Goal: Task Accomplishment & Management: Complete application form

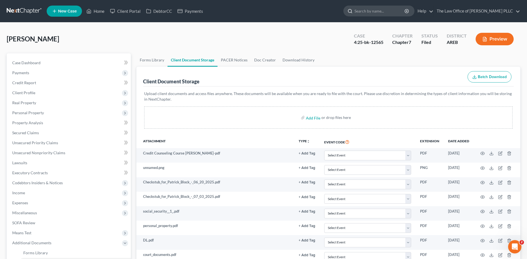
click at [260, 11] on div at bounding box center [349, 11] width 11 height 10
click at [260, 10] on input "search" at bounding box center [380, 11] width 51 height 10
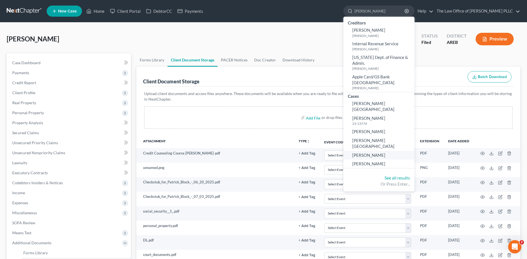
type input "smith"
click at [260, 153] on span "[PERSON_NAME]" at bounding box center [368, 155] width 33 height 5
select select "6"
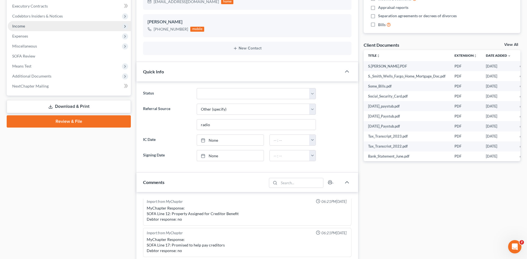
scroll to position [120, 0]
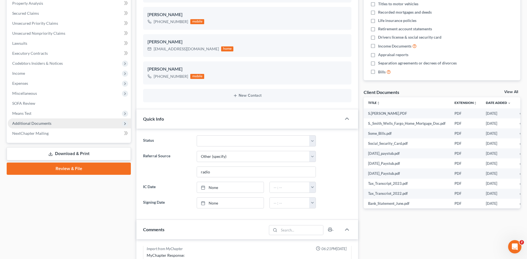
click at [39, 124] on span "Additional Documents" at bounding box center [31, 123] width 39 height 5
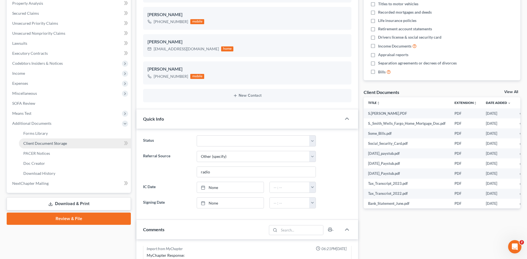
click at [51, 144] on span "Client Document Storage" at bounding box center [45, 143] width 44 height 5
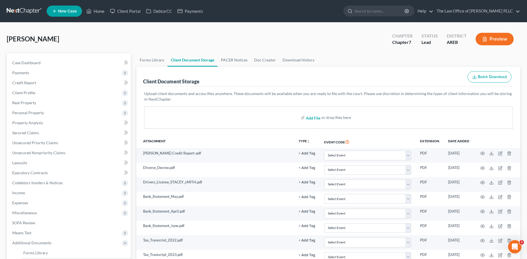
click at [260, 120] on input "file" at bounding box center [312, 118] width 13 height 10
type input "C:\fakepath\Stacey Smith Certificate 1st Credit Counseling Course.pdf"
click at [260, 9] on input "search" at bounding box center [380, 11] width 51 height 10
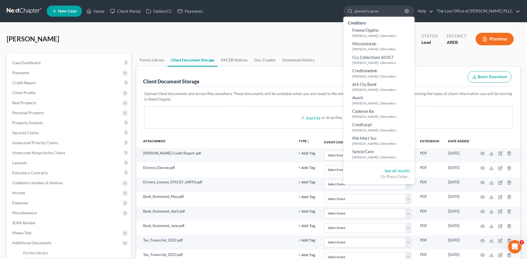
type input "glenettra green"
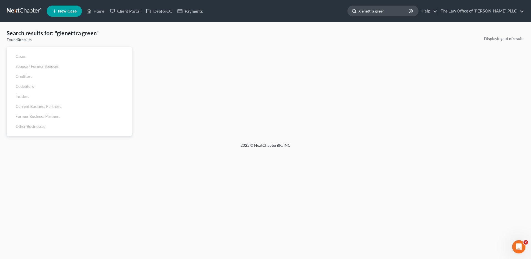
click at [260, 12] on input "glenettra green" at bounding box center [384, 11] width 51 height 10
drag, startPoint x: 394, startPoint y: 12, endPoint x: 346, endPoint y: 12, distance: 47.3
click at [260, 12] on ul "New Case Home Client Portal DebtorCC Payments glenettra green - No Result - See…" at bounding box center [286, 11] width 478 height 14
type input "green"
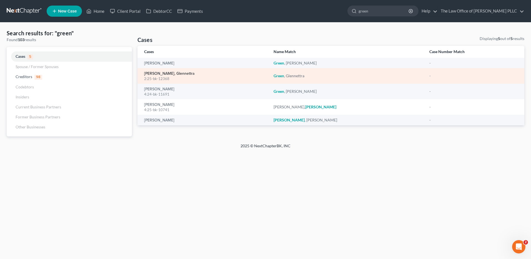
click at [171, 75] on link "[PERSON_NAME], Glennettra" at bounding box center [169, 74] width 50 height 4
click at [165, 74] on link "[PERSON_NAME], Glennettra" at bounding box center [169, 74] width 50 height 4
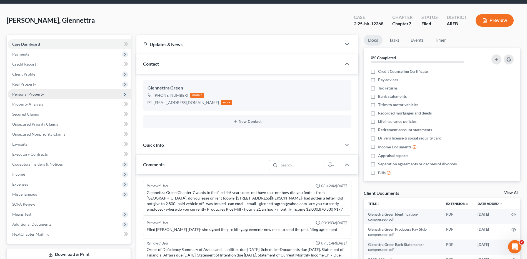
scroll to position [83, 0]
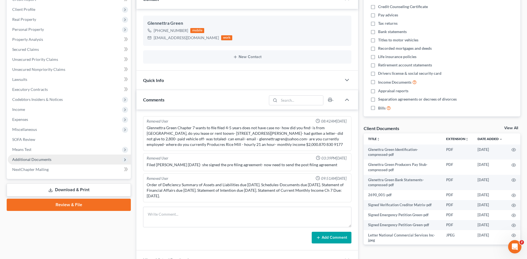
click at [40, 159] on span "Additional Documents" at bounding box center [31, 159] width 39 height 5
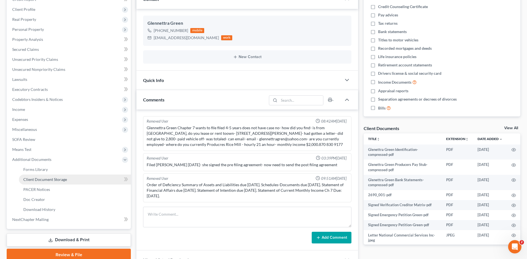
click at [45, 180] on span "Client Document Storage" at bounding box center [45, 179] width 44 height 5
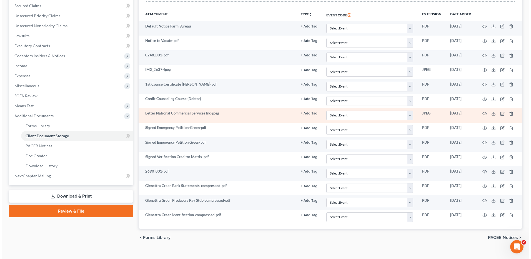
scroll to position [136, 0]
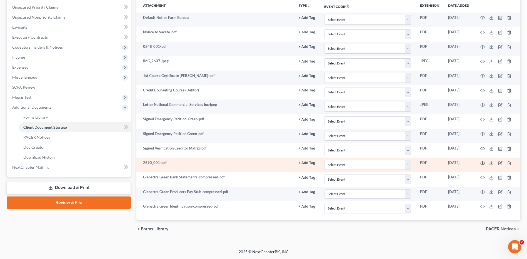
click at [260, 162] on icon "button" at bounding box center [483, 163] width 4 height 4
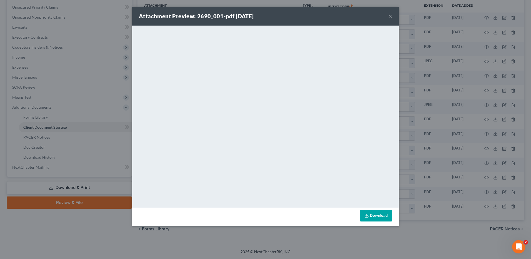
click at [260, 16] on button "×" at bounding box center [391, 16] width 4 height 7
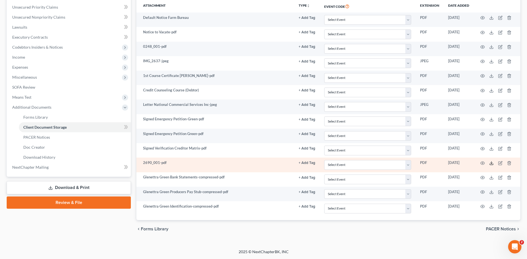
click at [260, 163] on icon at bounding box center [492, 163] width 4 height 4
click at [260, 162] on icon "button" at bounding box center [501, 162] width 3 height 3
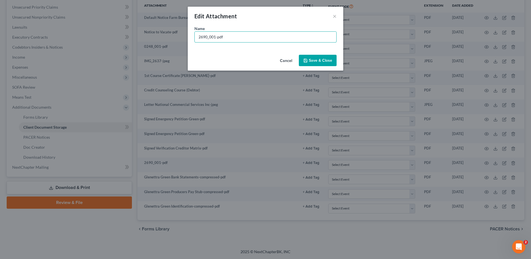
drag, startPoint x: 231, startPoint y: 37, endPoint x: 181, endPoint y: 28, distance: 50.7
click at [172, 32] on div "Edit Attachment × Name * 2690_001-pdf Cancel Save & Close" at bounding box center [265, 129] width 531 height 259
type input "Bank Statement Southern Bancorp"
click at [260, 61] on span "Save & Close" at bounding box center [320, 60] width 23 height 5
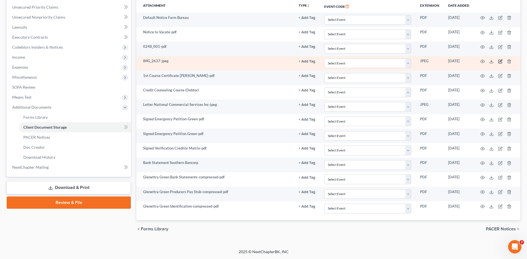
click at [260, 60] on icon "button" at bounding box center [500, 61] width 4 height 4
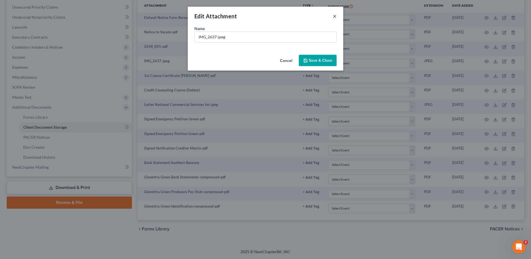
click at [260, 16] on button "×" at bounding box center [335, 16] width 4 height 7
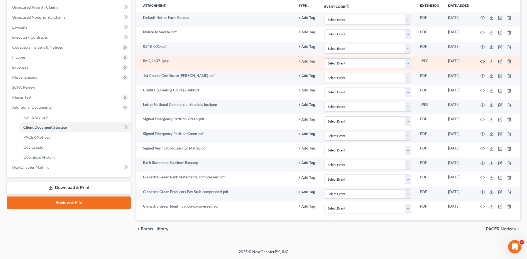
click at [260, 61] on circle "button" at bounding box center [482, 61] width 1 height 1
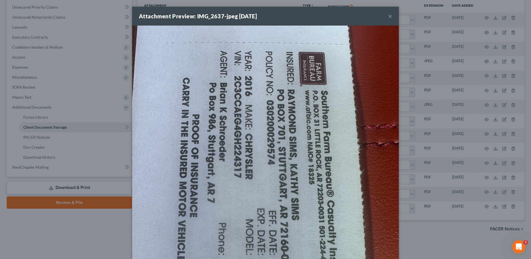
drag, startPoint x: 250, startPoint y: 71, endPoint x: 230, endPoint y: 35, distance: 40.7
click at [230, 35] on img at bounding box center [265, 204] width 267 height 356
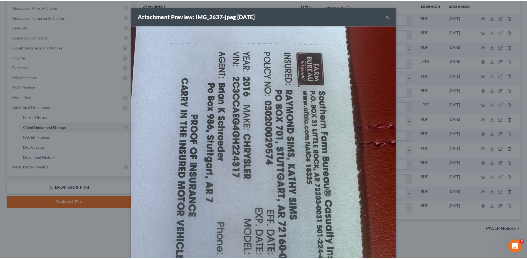
scroll to position [115, 0]
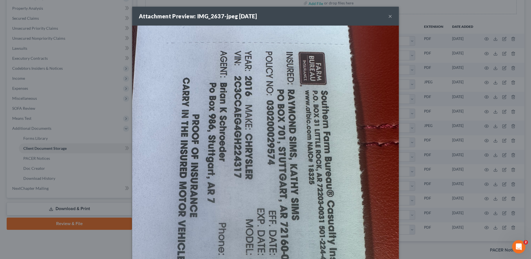
click at [260, 18] on div "Attachment Preview: IMG_2637-jpeg 04/18/2025 ×" at bounding box center [265, 16] width 267 height 19
click at [260, 16] on button "×" at bounding box center [391, 16] width 4 height 7
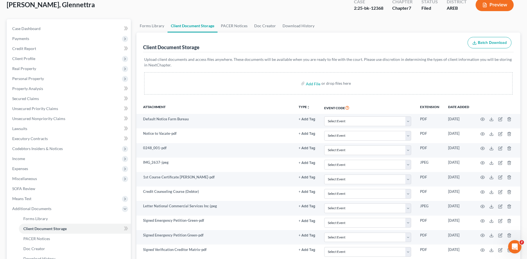
scroll to position [31, 0]
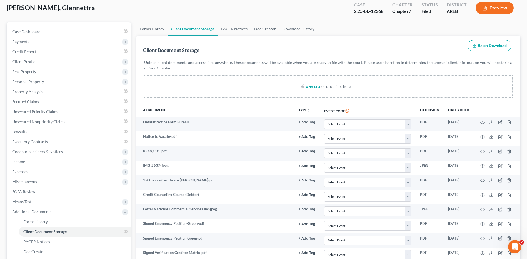
click at [260, 87] on input "file" at bounding box center [312, 86] width 13 height 10
type input "C:\fakepath\Insurance Farm Bureau for Glennettra Green Vehicle.pdf"
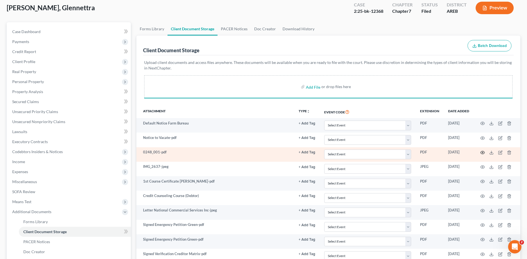
click at [260, 151] on icon "button" at bounding box center [483, 152] width 4 height 4
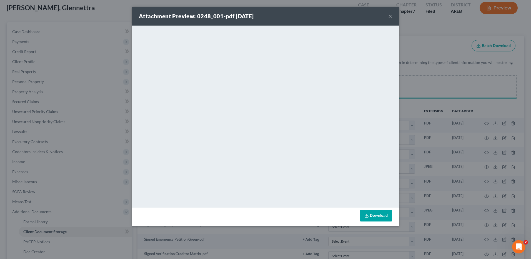
click at [260, 16] on button "×" at bounding box center [391, 16] width 4 height 7
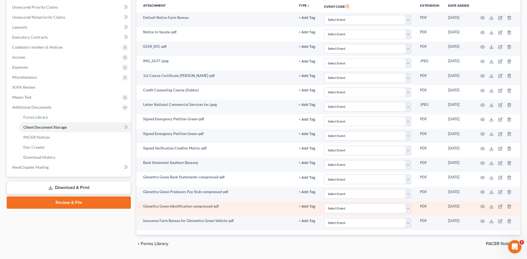
scroll to position [137, 0]
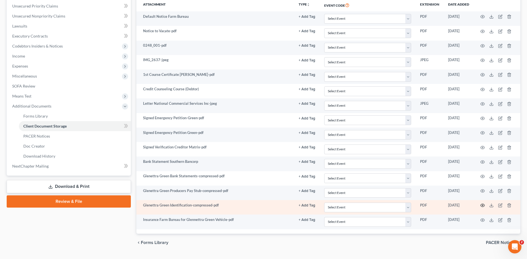
click at [260, 204] on icon "button" at bounding box center [483, 205] width 4 height 3
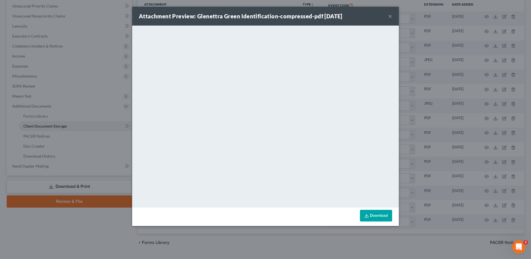
click at [260, 16] on button "×" at bounding box center [391, 16] width 4 height 7
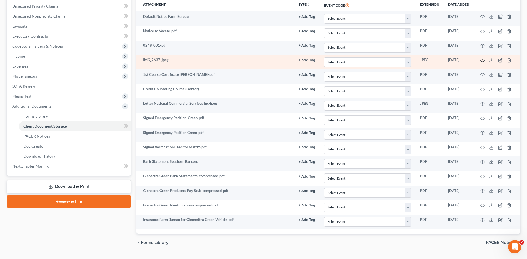
click at [260, 61] on icon "button" at bounding box center [483, 60] width 4 height 4
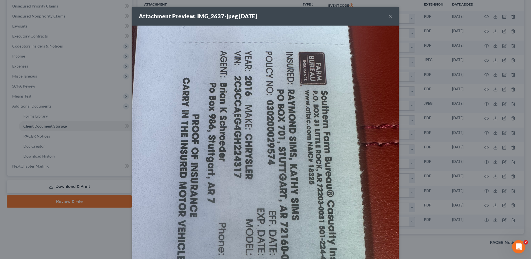
click at [260, 15] on div "Attachment Preview: IMG_2637-jpeg 04/18/2025 ×" at bounding box center [265, 16] width 267 height 19
click at [260, 15] on button "×" at bounding box center [391, 16] width 4 height 7
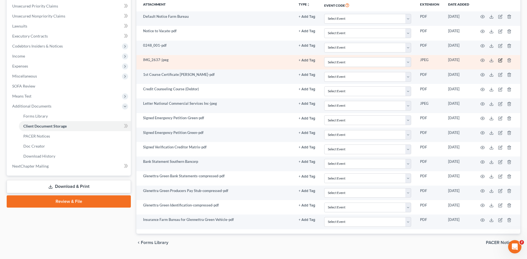
click at [260, 61] on icon "button" at bounding box center [500, 60] width 4 height 4
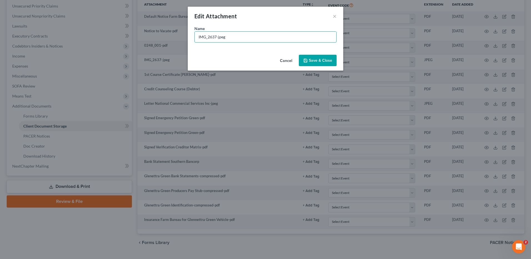
drag, startPoint x: 241, startPoint y: 36, endPoint x: 188, endPoint y: 31, distance: 53.6
click at [188, 31] on div "Edit Attachment × Name * IMG_2637-jpeg Cancel Save & Close" at bounding box center [265, 129] width 531 height 259
type input "Farm Bureau Insurance Card-pdf"
click at [260, 37] on input "Farm Bureau Insurance Card-pdf" at bounding box center [266, 37] width 142 height 11
click at [260, 61] on span "Save & Close" at bounding box center [320, 60] width 23 height 5
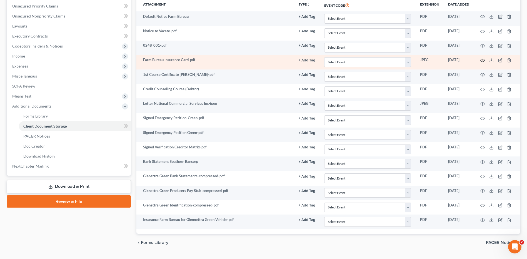
click at [260, 61] on icon "button" at bounding box center [483, 60] width 4 height 4
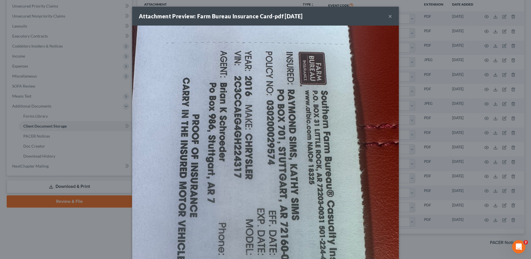
click at [260, 15] on button "×" at bounding box center [391, 16] width 4 height 7
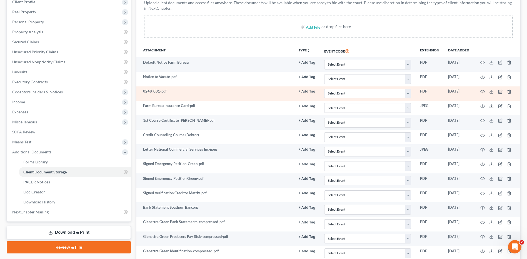
scroll to position [81, 0]
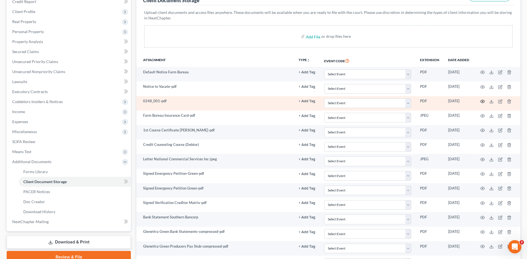
click at [260, 100] on icon "button" at bounding box center [483, 101] width 4 height 3
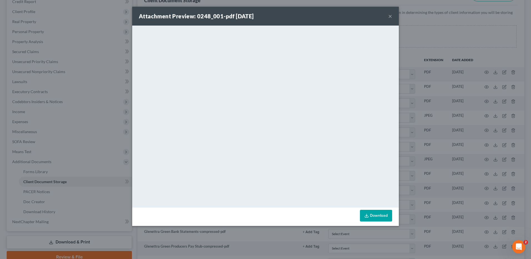
click at [260, 18] on button "×" at bounding box center [391, 16] width 4 height 7
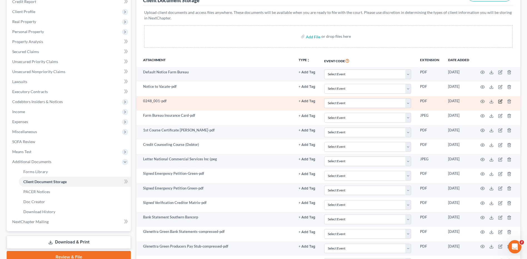
click at [260, 101] on icon "button" at bounding box center [501, 101] width 3 height 3
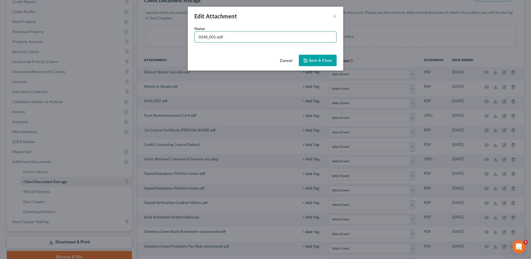
drag, startPoint x: 238, startPoint y: 38, endPoint x: 155, endPoint y: 28, distance: 84.3
click at [155, 28] on div "Edit Attachment × Name * 0248_001-pdf Cancel Save & Close" at bounding box center [265, 129] width 531 height 259
type input "Identification Glennettra Green"
click at [260, 57] on button "Save & Close" at bounding box center [318, 61] width 38 height 12
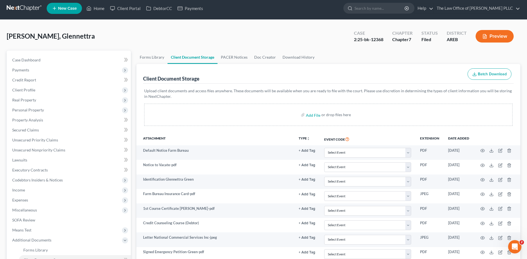
scroll to position [0, 0]
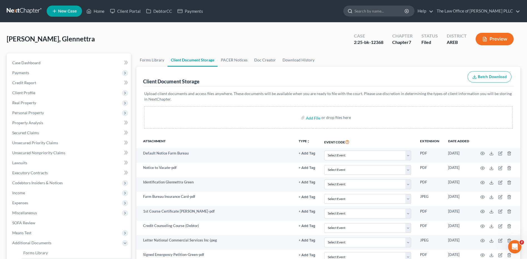
click at [260, 10] on input "search" at bounding box center [380, 11] width 51 height 10
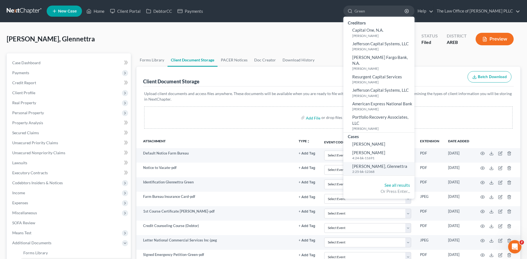
type input "Green"
click at [260, 164] on span "[PERSON_NAME], Glennettra" at bounding box center [379, 166] width 55 height 5
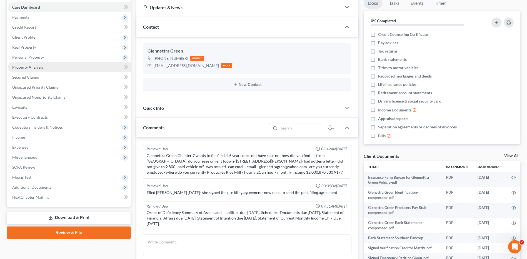
scroll to position [83, 0]
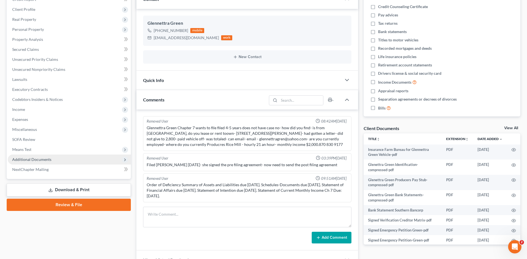
click at [53, 161] on span "Additional Documents" at bounding box center [69, 160] width 123 height 10
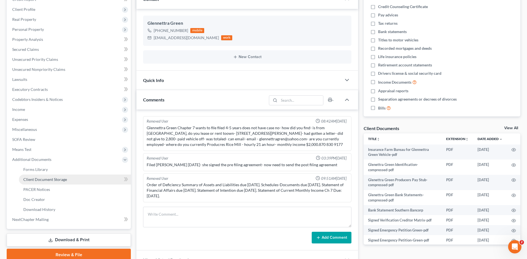
click at [49, 181] on span "Client Document Storage" at bounding box center [45, 179] width 44 height 5
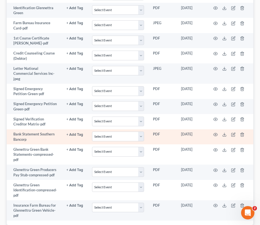
scroll to position [218, 0]
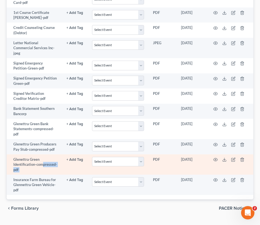
drag, startPoint x: 43, startPoint y: 150, endPoint x: 79, endPoint y: 148, distance: 36.2
click at [79, 154] on tr "Glenettra Green Identification-compressed-pdf + Add Tag Select an option or cre…" at bounding box center [130, 164] width 247 height 20
drag, startPoint x: 16, startPoint y: 153, endPoint x: 48, endPoint y: 144, distance: 33.0
click at [48, 154] on td "Glenettra Green Identification-compressed-pdf" at bounding box center [34, 164] width 55 height 20
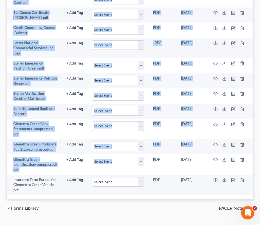
drag, startPoint x: 155, startPoint y: 146, endPoint x: 391, endPoint y: 168, distance: 236.8
click at [260, 168] on html "Home New Case Client Portal DebtorCC Payments The Law Office of Furonda Brasfie…" at bounding box center [130, 10] width 260 height 456
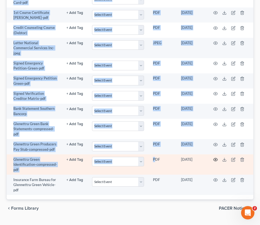
click at [216, 157] on icon "button" at bounding box center [215, 159] width 4 height 4
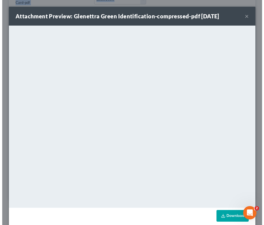
scroll to position [202, 0]
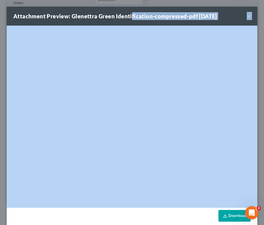
drag, startPoint x: 130, startPoint y: 13, endPoint x: 191, endPoint y: 26, distance: 62.5
click at [237, 18] on div "Attachment Preview: Glenettra Green Identification-compressed-pdf 08/12/2025 ×" at bounding box center [132, 16] width 251 height 19
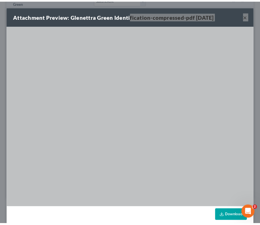
scroll to position [150, 0]
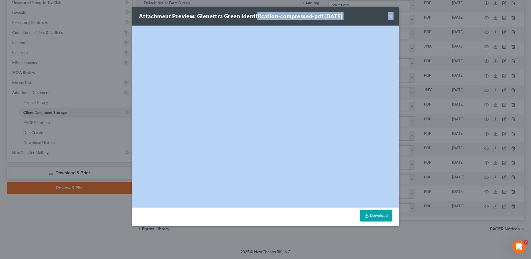
click at [260, 219] on link "Download" at bounding box center [376, 216] width 32 height 12
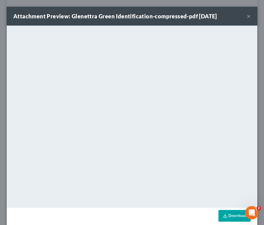
drag, startPoint x: 76, startPoint y: 26, endPoint x: 110, endPoint y: 17, distance: 35.5
click at [106, 22] on div "Attachment Preview: Glenettra Green Identification-compressed-pdf 08/12/2025 ×" at bounding box center [132, 16] width 251 height 19
click at [242, 15] on div "Attachment Preview: Glenettra Green Identification-compressed-pdf 08/12/2025 ×" at bounding box center [132, 16] width 251 height 19
click at [247, 16] on button "×" at bounding box center [249, 16] width 4 height 7
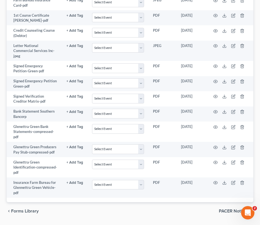
scroll to position [218, 0]
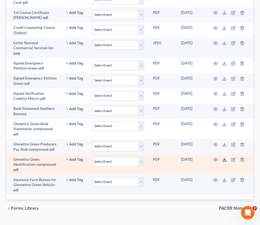
click at [223, 157] on icon at bounding box center [224, 159] width 4 height 4
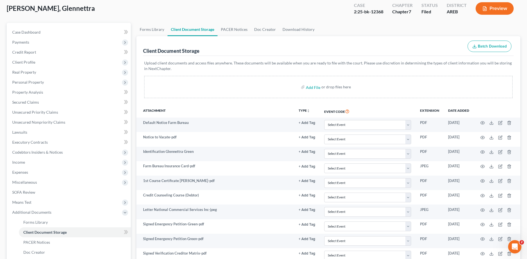
scroll to position [0, 0]
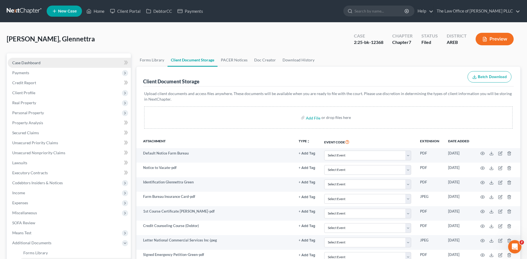
click at [21, 61] on span "Case Dashboard" at bounding box center [26, 62] width 28 height 5
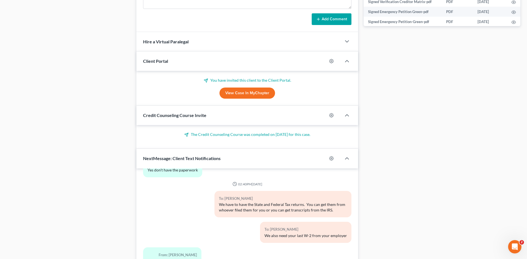
scroll to position [357, 0]
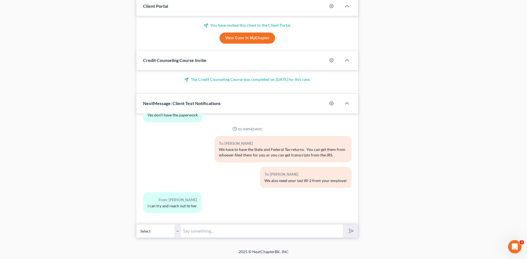
click at [225, 225] on input "text" at bounding box center [262, 231] width 162 height 14
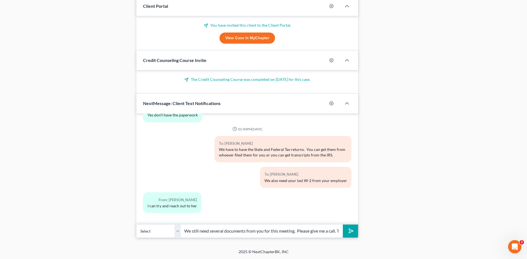
scroll to position [0, 147]
type input "Ms. Green. Your Meeting of Creditors is set for Monday at 10:30 am. We still ne…"
click at [176, 225] on select "Select +1 (870) 830-8177 - Glennettra Green" at bounding box center [158, 231] width 44 height 14
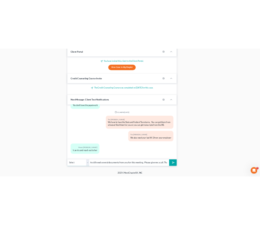
scroll to position [0, 0]
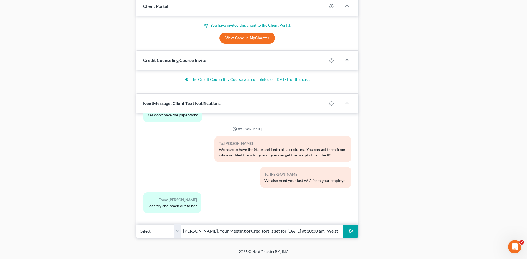
click at [177, 225] on select "Select +1 (870) 830-8177 - Glennettra Green" at bounding box center [158, 231] width 44 height 14
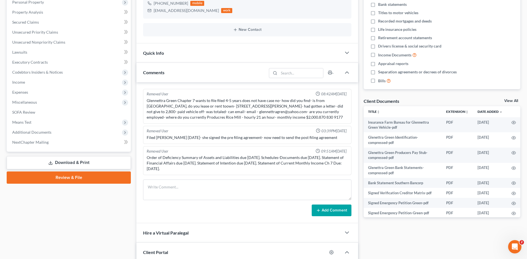
scroll to position [111, 0]
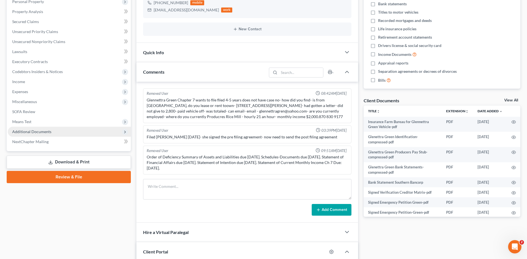
click at [40, 131] on span "Additional Documents" at bounding box center [31, 131] width 39 height 5
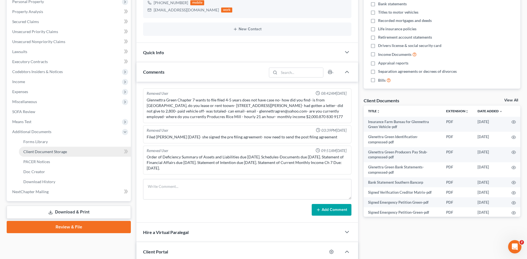
click at [48, 152] on span "Client Document Storage" at bounding box center [45, 151] width 44 height 5
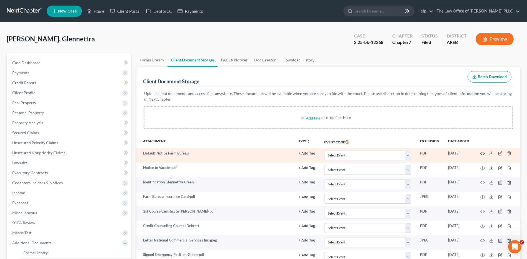
click at [260, 155] on icon "button" at bounding box center [483, 153] width 4 height 4
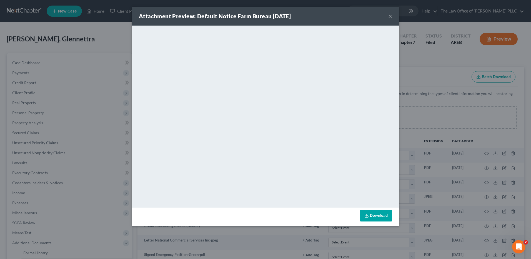
click at [260, 15] on button "×" at bounding box center [391, 16] width 4 height 7
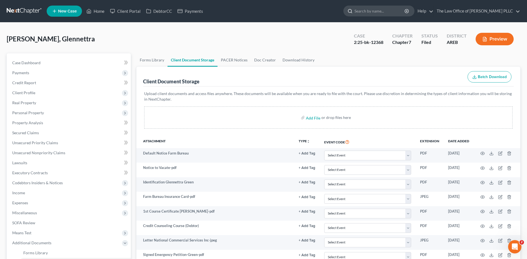
click at [260, 12] on input "search" at bounding box center [380, 11] width 51 height 10
type input "[PERSON_NAME]"
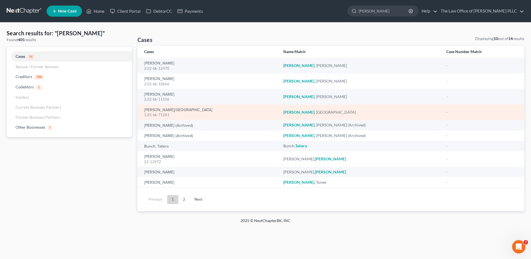
click at [152, 113] on div "1:25-bk-71261" at bounding box center [209, 114] width 130 height 5
click at [154, 109] on link "[PERSON_NAME][GEOGRAPHIC_DATA]" at bounding box center [178, 110] width 68 height 4
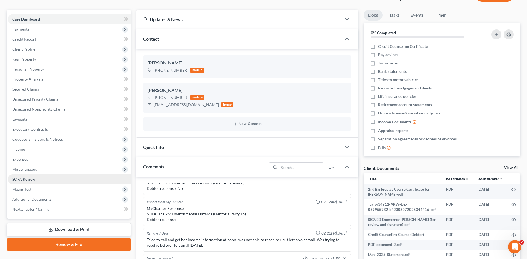
scroll to position [139, 0]
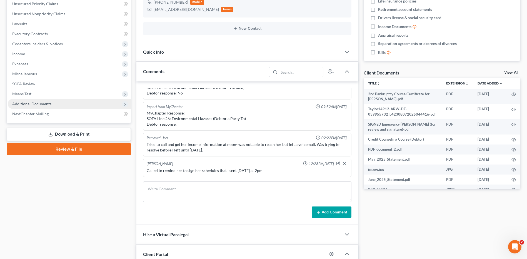
click at [18, 101] on span "Additional Documents" at bounding box center [69, 104] width 123 height 10
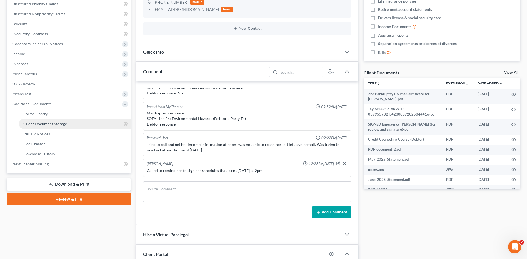
click at [49, 125] on span "Client Document Storage" at bounding box center [45, 123] width 44 height 5
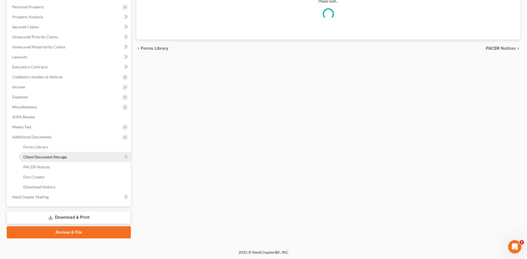
select select "0"
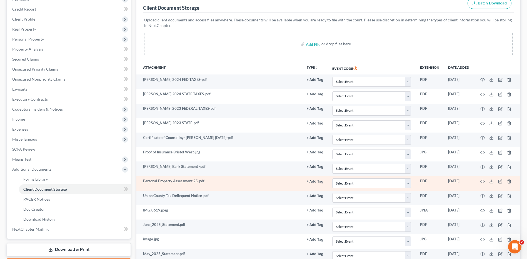
scroll to position [83, 0]
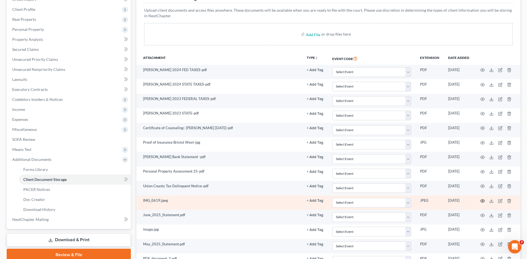
click at [260, 201] on icon "button" at bounding box center [483, 200] width 4 height 3
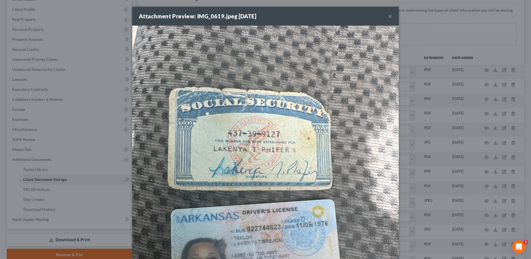
click at [260, 14] on button "×" at bounding box center [391, 16] width 4 height 7
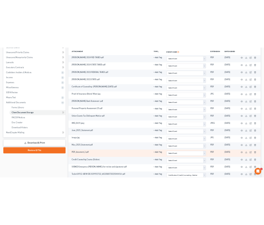
scroll to position [110, 0]
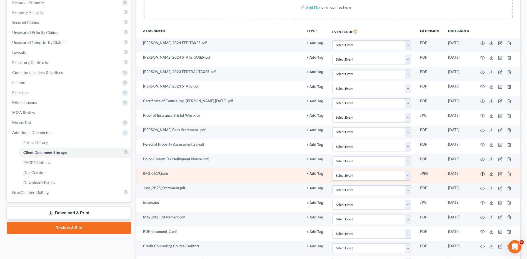
click at [260, 174] on icon "button" at bounding box center [483, 173] width 4 height 3
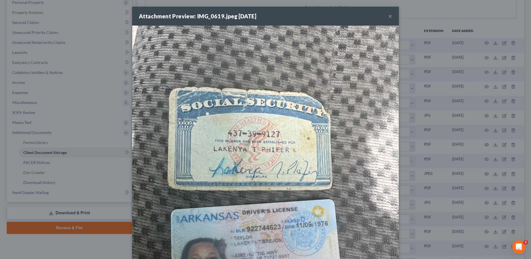
drag, startPoint x: 230, startPoint y: 53, endPoint x: 337, endPoint y: 52, distance: 106.7
click at [260, 52] on img at bounding box center [265, 204] width 267 height 356
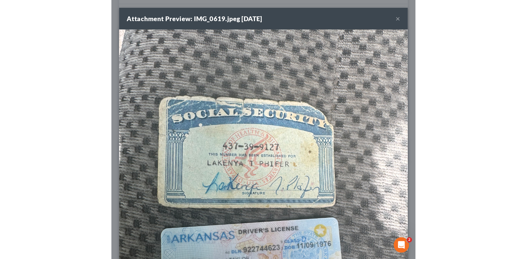
scroll to position [1067, 0]
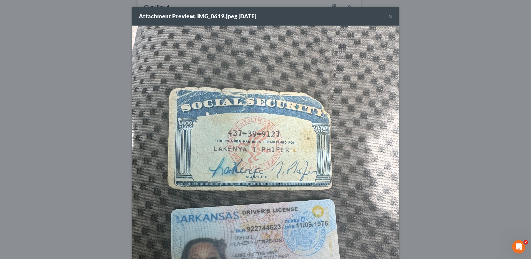
click at [260, 16] on button "×" at bounding box center [391, 16] width 4 height 7
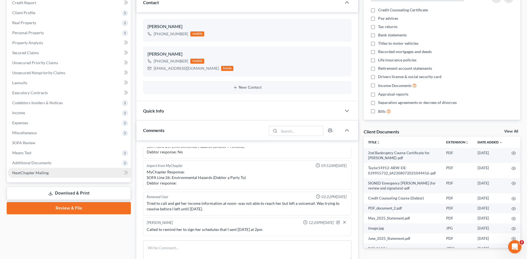
scroll to position [83, 0]
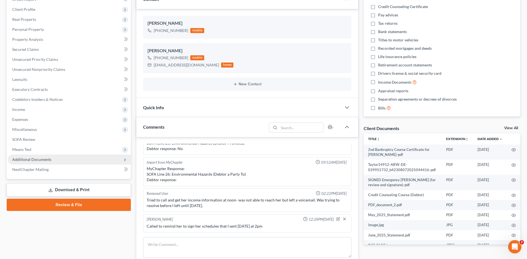
drag, startPoint x: 35, startPoint y: 161, endPoint x: 38, endPoint y: 161, distance: 2.8
click at [35, 161] on span "Additional Documents" at bounding box center [31, 159] width 39 height 5
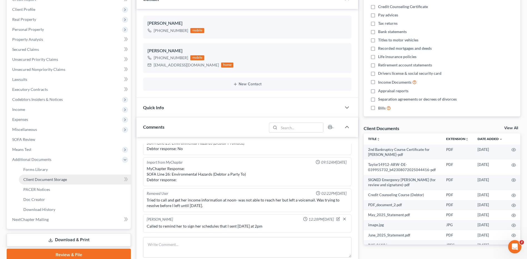
click at [51, 182] on link "Client Document Storage" at bounding box center [75, 180] width 112 height 10
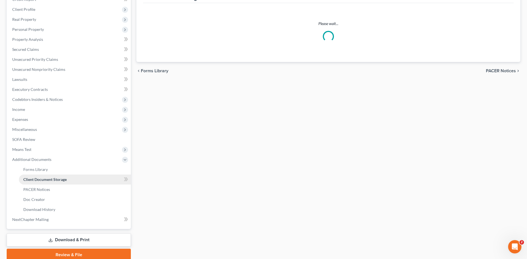
scroll to position [83, 0]
select select "0"
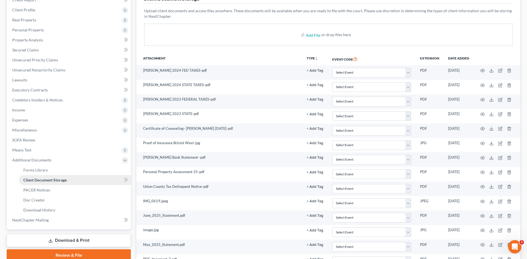
scroll to position [0, 0]
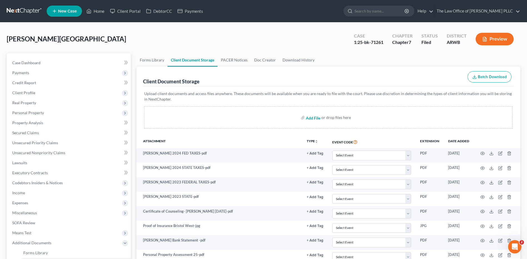
click at [260, 119] on input "file" at bounding box center [312, 118] width 13 height 10
type input "C:\fakepath\Lakenya Taylor ID.pdf"
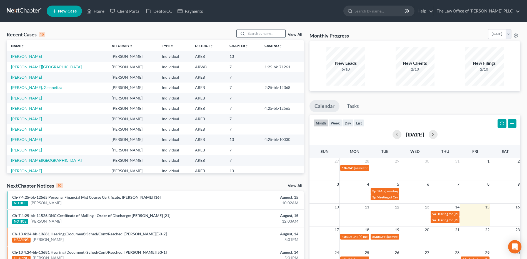
click at [257, 33] on input "search" at bounding box center [266, 33] width 39 height 8
click at [31, 85] on link "[PERSON_NAME], Glennettra" at bounding box center [36, 87] width 51 height 5
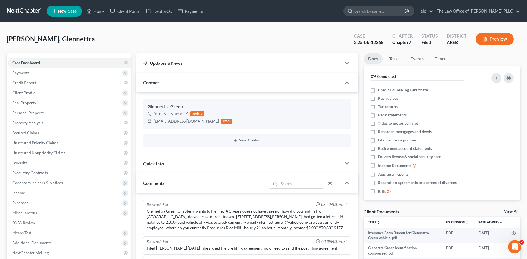
click at [372, 13] on input "search" at bounding box center [380, 11] width 51 height 10
click at [366, 6] on input "search" at bounding box center [380, 11] width 51 height 10
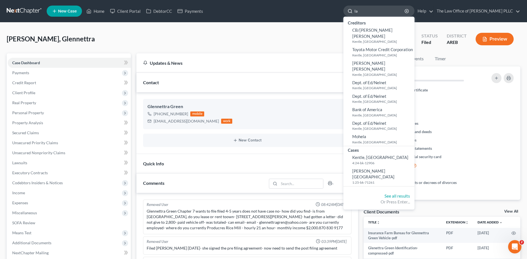
type input "l"
type input "[PERSON_NAME]"
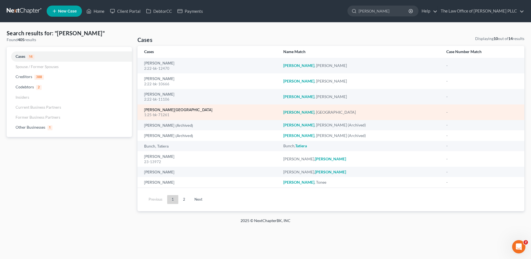
click at [157, 112] on link "[PERSON_NAME][GEOGRAPHIC_DATA]" at bounding box center [178, 110] width 68 height 4
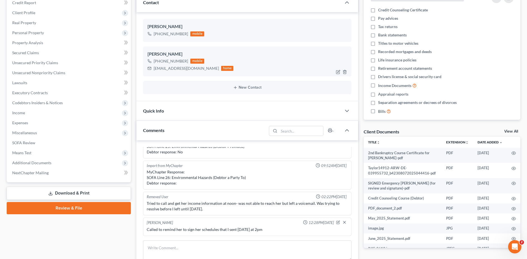
scroll to position [111, 0]
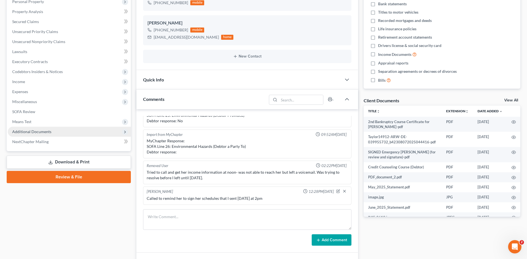
click at [32, 131] on span "Additional Documents" at bounding box center [31, 131] width 39 height 5
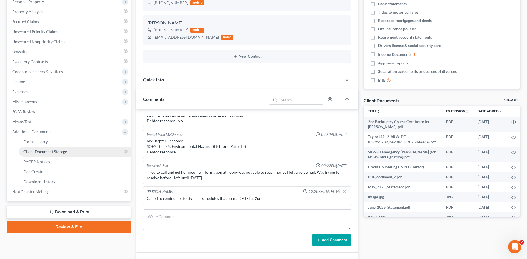
click at [53, 154] on link "Client Document Storage" at bounding box center [75, 152] width 112 height 10
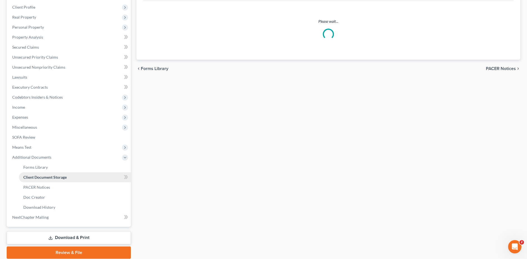
scroll to position [25, 0]
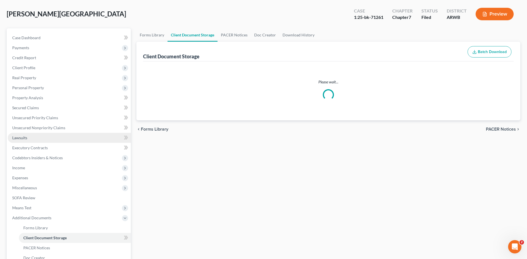
select select "0"
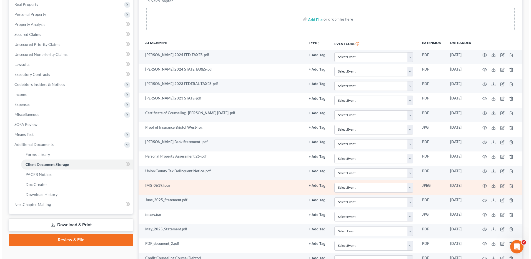
scroll to position [111, 0]
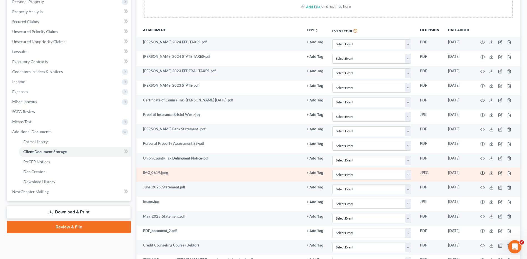
click at [482, 173] on icon "button" at bounding box center [483, 173] width 4 height 4
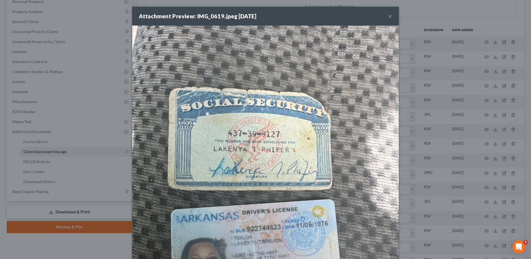
click at [390, 16] on button "×" at bounding box center [391, 16] width 4 height 7
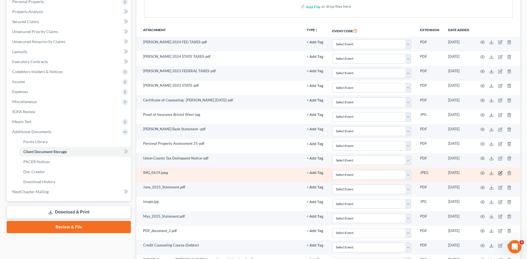
click at [500, 172] on icon "button" at bounding box center [500, 173] width 4 height 4
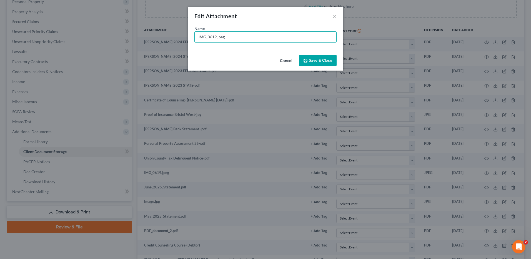
drag, startPoint x: 194, startPoint y: 38, endPoint x: 186, endPoint y: 39, distance: 8.1
click at [186, 39] on div "Edit Attachment × Name * IMG_0619.jpeg Cancel Save & Close" at bounding box center [265, 129] width 531 height 259
type input "[PERSON_NAME] Identification"
click at [310, 62] on span "Save & Close" at bounding box center [320, 60] width 23 height 5
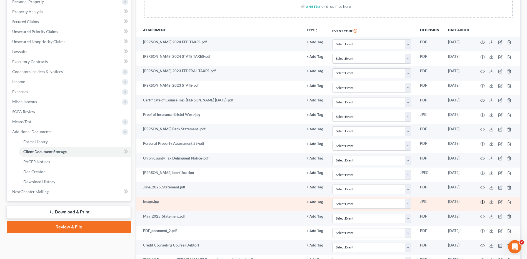
click at [483, 203] on icon "button" at bounding box center [483, 202] width 4 height 4
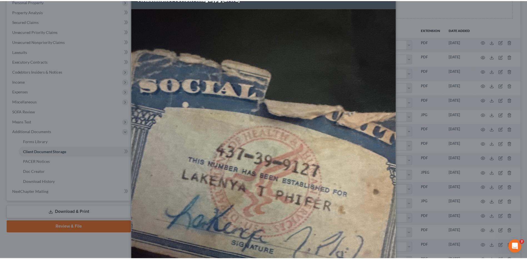
scroll to position [0, 0]
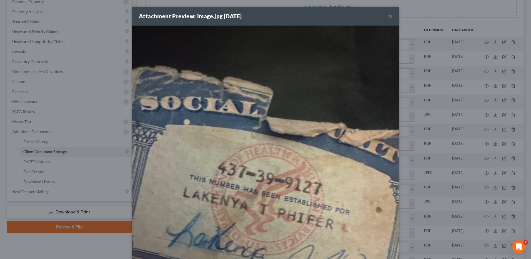
click at [391, 14] on div "Attachment Preview: image.jpg [DATE] ×" at bounding box center [265, 16] width 267 height 19
click at [389, 16] on button "×" at bounding box center [391, 16] width 4 height 7
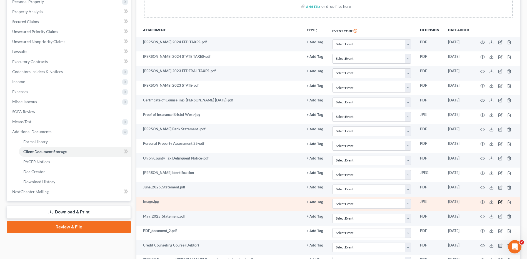
click at [500, 202] on icon "button" at bounding box center [500, 202] width 4 height 4
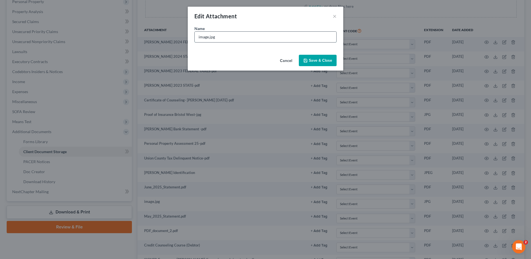
click at [222, 34] on input "image.jpg" at bounding box center [266, 37] width 142 height 11
drag, startPoint x: 221, startPoint y: 34, endPoint x: 191, endPoint y: 37, distance: 30.7
click at [191, 37] on div "Name * image.jpg" at bounding box center [266, 39] width 156 height 27
type input "[PERSON_NAME] SSCard"
click at [328, 63] on button "Save & Close" at bounding box center [318, 61] width 38 height 12
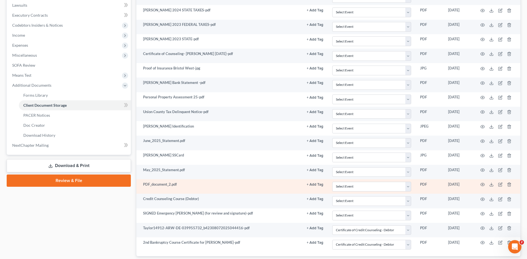
scroll to position [167, 0]
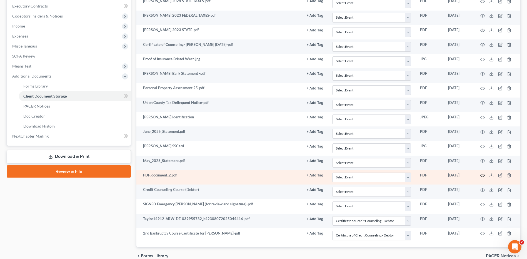
click at [483, 174] on icon "button" at bounding box center [483, 175] width 4 height 3
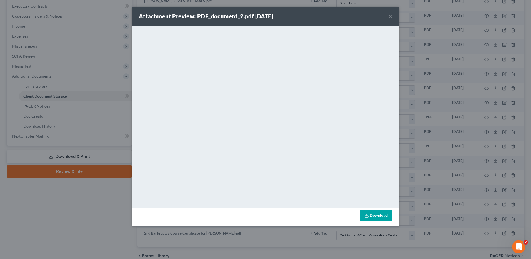
click at [389, 15] on button "×" at bounding box center [391, 16] width 4 height 7
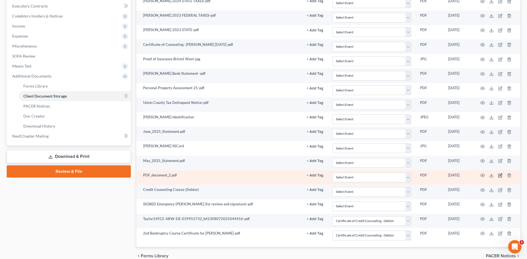
click at [501, 175] on icon "button" at bounding box center [501, 175] width 3 height 3
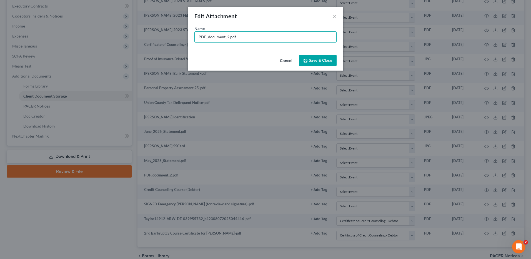
drag, startPoint x: 239, startPoint y: 36, endPoint x: 151, endPoint y: 38, distance: 87.8
click at [148, 38] on div "Edit Attachment × Name * PDF_document_2.pdf Cancel Save & Close" at bounding box center [265, 129] width 531 height 259
type input "[PERSON_NAME] Bank July Statement [PERSON_NAME]"
click at [314, 59] on span "Save & Close" at bounding box center [320, 60] width 23 height 5
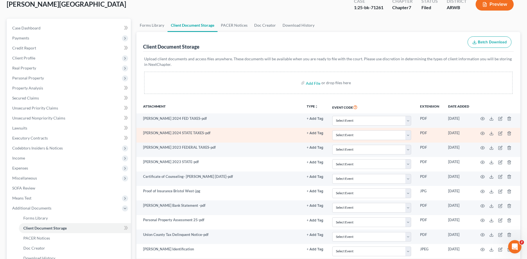
scroll to position [0, 0]
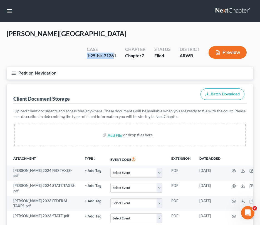
drag, startPoint x: 115, startPoint y: 42, endPoint x: 88, endPoint y: 43, distance: 27.8
click at [88, 53] on div "1:25-bk-71261" at bounding box center [101, 56] width 29 height 6
drag, startPoint x: 88, startPoint y: 43, endPoint x: 118, endPoint y: 41, distance: 30.0
click at [118, 45] on div "Case 1:25-bk-71261" at bounding box center [101, 53] width 38 height 16
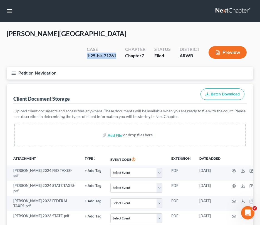
copy div "1:25-bk-71261"
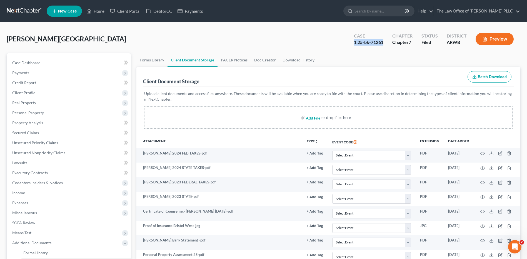
click at [313, 118] on input "file" at bounding box center [312, 118] width 13 height 10
click at [372, 9] on input "search" at bounding box center [380, 11] width 51 height 10
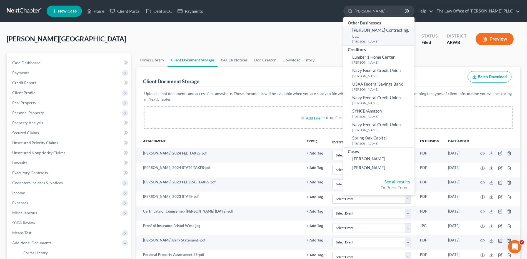
type input "[PERSON_NAME]"
click at [386, 32] on span "[PERSON_NAME] Contracting, LLC" at bounding box center [380, 33] width 57 height 11
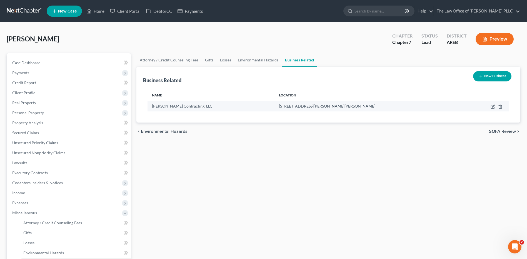
click at [167, 107] on span "[PERSON_NAME] Contracting, LLC" at bounding box center [182, 106] width 61 height 5
drag, startPoint x: 167, startPoint y: 107, endPoint x: 161, endPoint y: 110, distance: 6.4
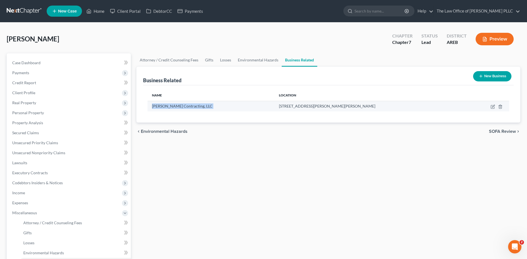
click at [161, 110] on td "[PERSON_NAME] Contracting, LLC" at bounding box center [211, 106] width 127 height 11
click at [185, 106] on span "[PERSON_NAME] Contracting, LLC" at bounding box center [182, 106] width 61 height 5
click at [167, 100] on th "Name" at bounding box center [211, 95] width 127 height 11
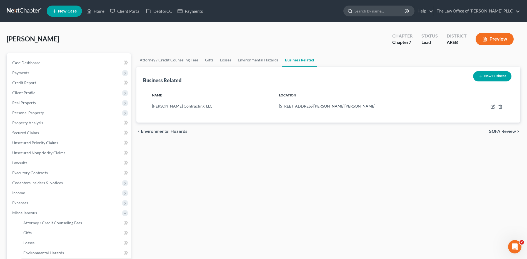
click at [366, 7] on input "search" at bounding box center [380, 11] width 51 height 10
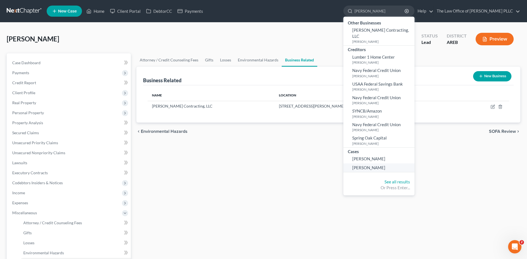
type input "[PERSON_NAME]"
click at [370, 165] on span "[PERSON_NAME]" at bounding box center [368, 167] width 33 height 5
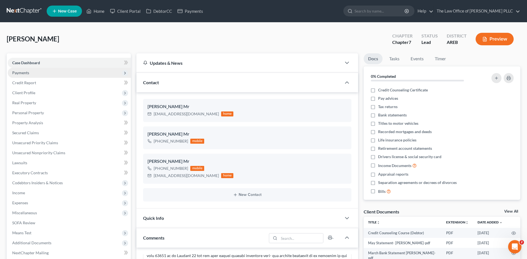
click at [47, 74] on span "Payments" at bounding box center [69, 73] width 123 height 10
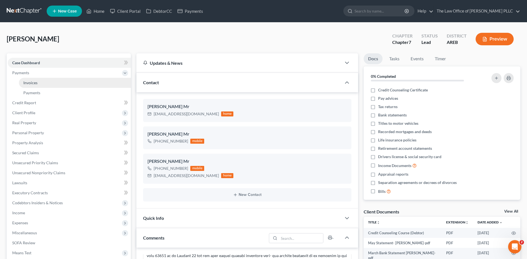
click at [42, 84] on link "Invoices" at bounding box center [75, 83] width 112 height 10
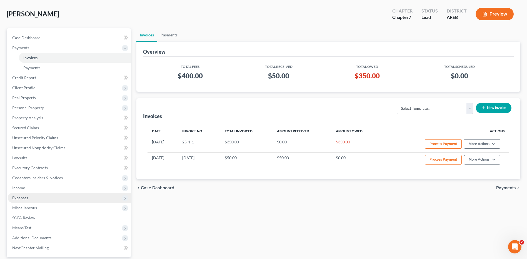
scroll to position [56, 0]
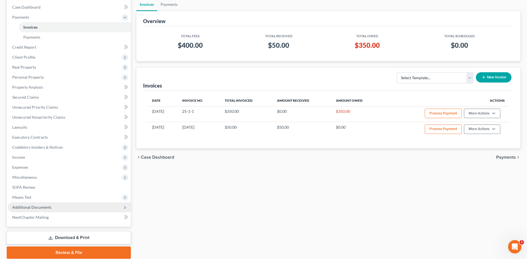
click at [44, 208] on span "Additional Documents" at bounding box center [31, 207] width 39 height 5
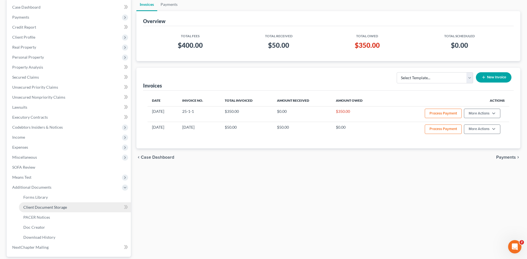
click at [41, 207] on span "Client Document Storage" at bounding box center [45, 207] width 44 height 5
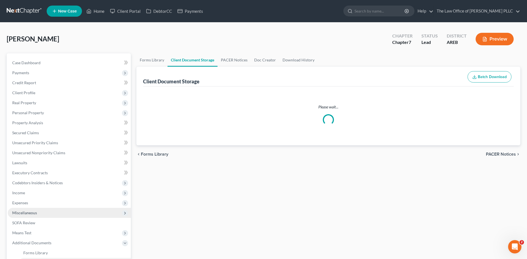
select select "0"
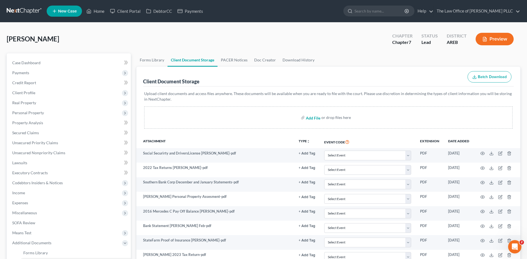
click at [317, 115] on input "file" at bounding box center [312, 118] width 13 height 10
type input "C:\fakepath\Information about lawsuit on 01SCV-25-169 [PERSON_NAME].jpg"
select select "0"
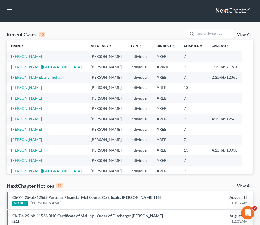
click at [21, 68] on link "[PERSON_NAME][GEOGRAPHIC_DATA]" at bounding box center [46, 66] width 71 height 5
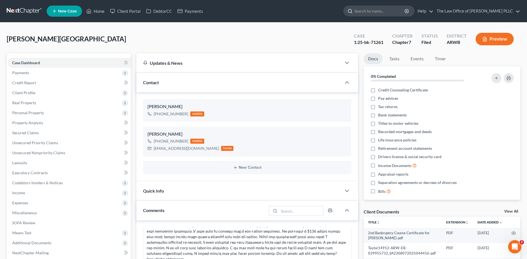
click at [371, 12] on input "search" at bounding box center [380, 11] width 51 height 10
type input "[PERSON_NAME]"
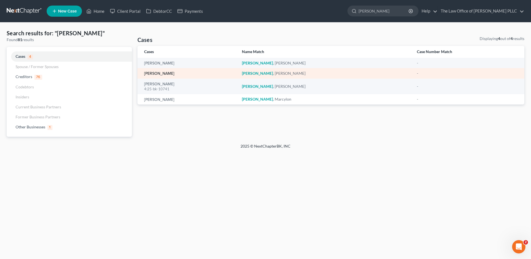
click at [156, 73] on link "[PERSON_NAME]" at bounding box center [159, 74] width 30 height 4
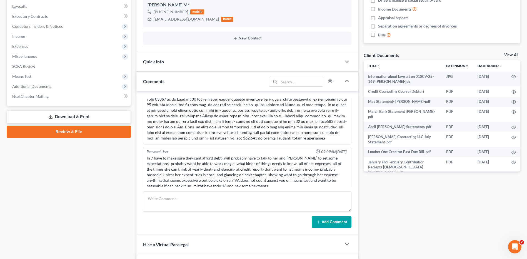
scroll to position [136, 0]
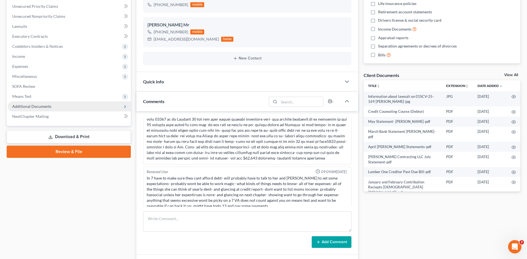
click at [30, 106] on span "Additional Documents" at bounding box center [31, 106] width 39 height 5
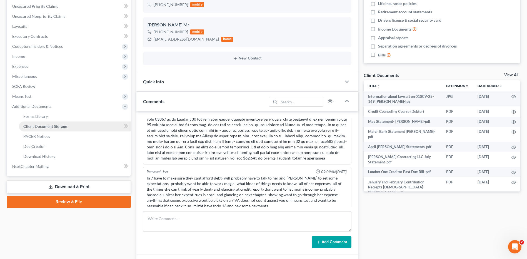
click at [48, 128] on span "Client Document Storage" at bounding box center [45, 126] width 44 height 5
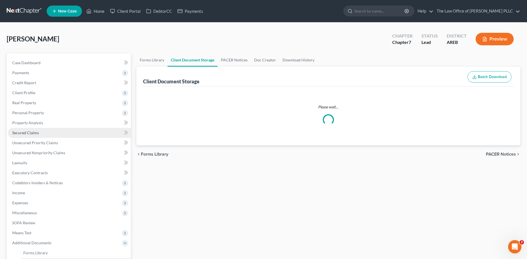
select select "0"
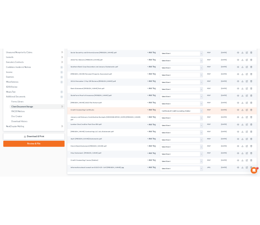
scroll to position [179, 0]
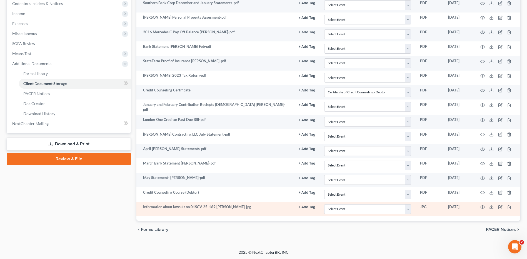
click at [232, 207] on td "Information about lawsuit on 01SCV-25-169 [PERSON_NAME]-jpg" at bounding box center [215, 209] width 158 height 14
click at [483, 207] on circle "button" at bounding box center [482, 207] width 1 height 1
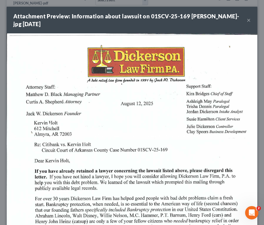
click at [247, 18] on button "×" at bounding box center [249, 20] width 4 height 7
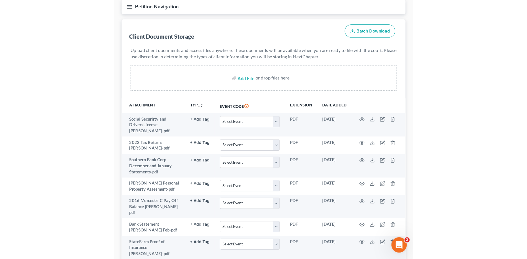
scroll to position [0, 0]
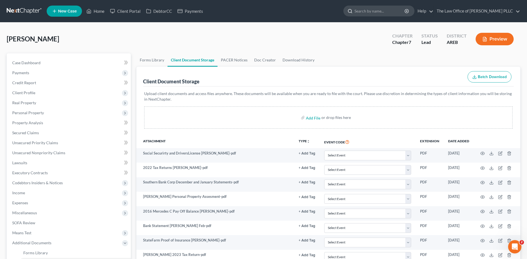
click at [364, 8] on input "search" at bounding box center [380, 11] width 51 height 10
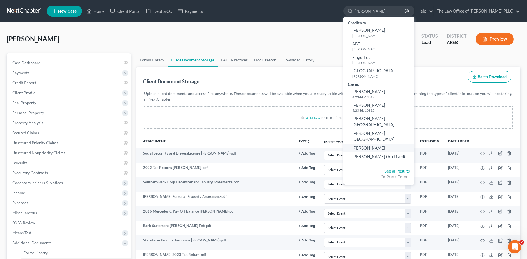
type input "james"
click at [375, 145] on span "[PERSON_NAME]" at bounding box center [368, 147] width 33 height 5
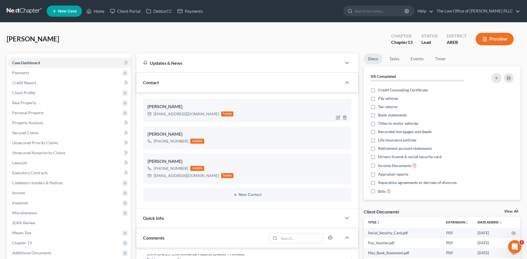
scroll to position [548, 0]
click at [28, 202] on span "Expenses" at bounding box center [20, 202] width 16 height 5
click at [30, 215] on link "Home" at bounding box center [75, 213] width 112 height 10
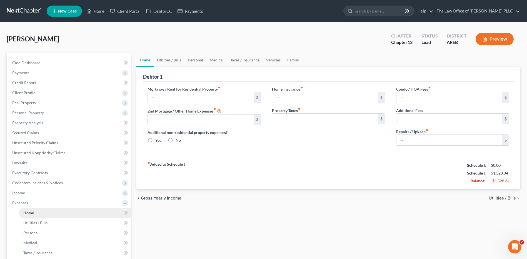
type input "1,495.00"
type input "0.00"
radio input "true"
type input "0.00"
type input "33.34"
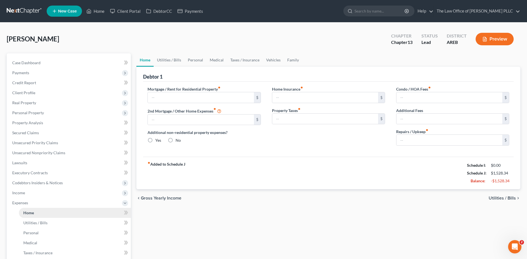
type input "0.00"
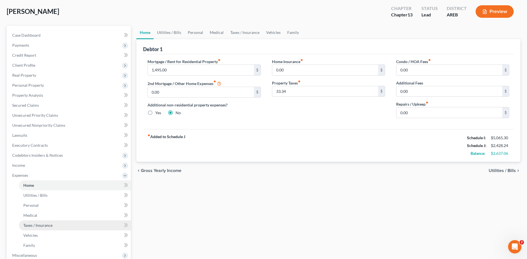
scroll to position [28, 0]
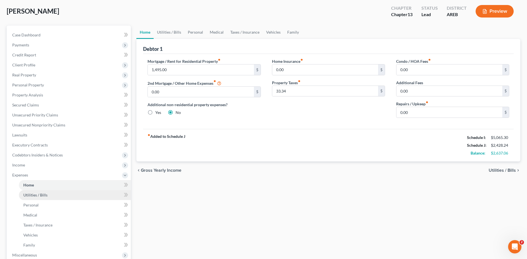
click at [42, 195] on span "Utilities / Bills" at bounding box center [35, 195] width 24 height 5
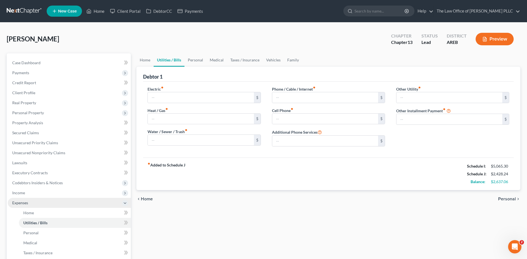
click at [24, 203] on span "Expenses" at bounding box center [20, 202] width 16 height 5
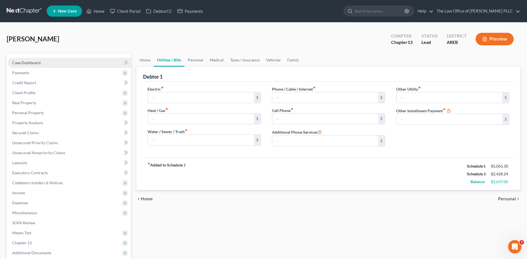
click at [36, 61] on span "Case Dashboard" at bounding box center [26, 62] width 28 height 5
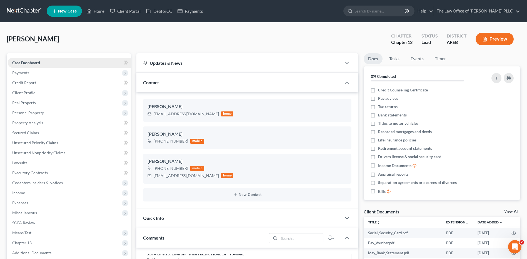
scroll to position [548, 0]
click at [26, 203] on span "Expenses" at bounding box center [20, 202] width 16 height 5
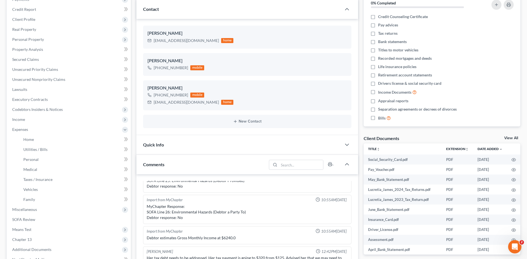
scroll to position [28, 0]
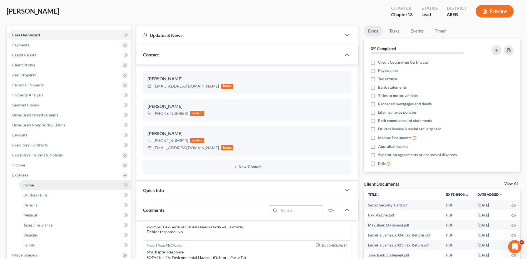
click at [23, 183] on link "Home" at bounding box center [75, 185] width 112 height 10
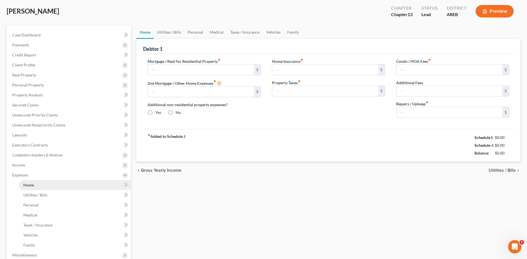
type input "1,495.00"
type input "0.00"
radio input "true"
type input "0.00"
type input "33.34"
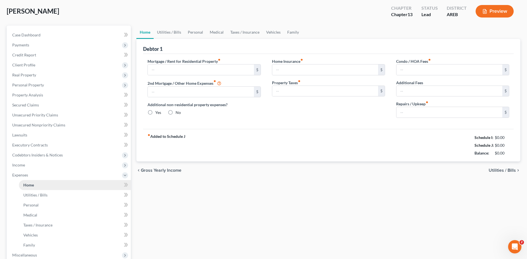
type input "0.00"
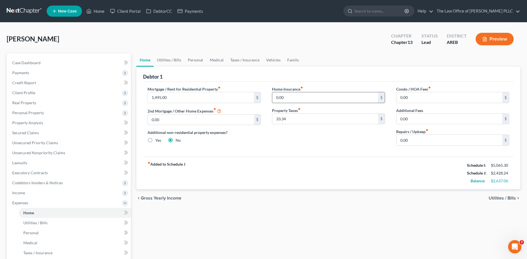
click at [292, 99] on input "0.00" at bounding box center [325, 97] width 106 height 11
click at [29, 226] on link "Utilities / Bills" at bounding box center [75, 223] width 112 height 10
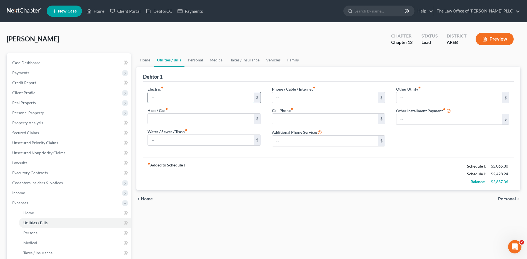
click at [170, 102] on input "text" at bounding box center [201, 97] width 106 height 11
click at [175, 97] on input "text" at bounding box center [201, 97] width 106 height 11
type input "1"
type input "160.00"
click at [293, 100] on input "text" at bounding box center [325, 97] width 106 height 11
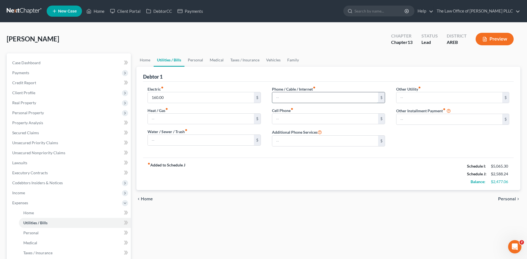
click at [296, 95] on input "text" at bounding box center [325, 97] width 106 height 11
type input "5"
type input "265"
click at [162, 121] on input "text" at bounding box center [201, 119] width 106 height 11
type input "0"
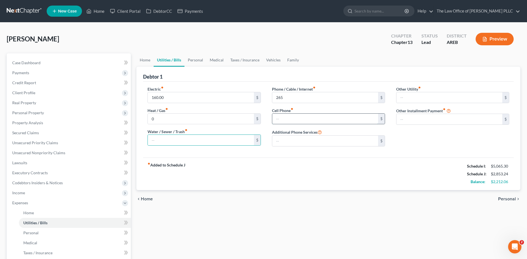
click at [281, 119] on input "text" at bounding box center [325, 119] width 106 height 11
type input "140"
click at [288, 123] on input "text" at bounding box center [325, 119] width 106 height 11
type input "125"
click at [162, 138] on input "text" at bounding box center [201, 140] width 106 height 11
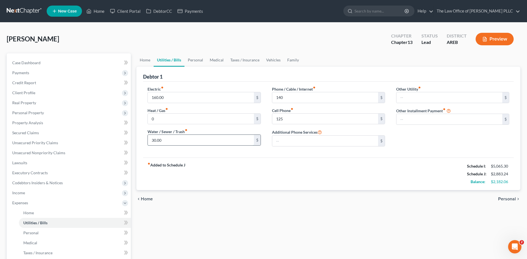
type input "30.00"
click at [241, 167] on div "fiber_manual_record Added to Schedule J Schedule I: $5,065.30 Schedule J: $2,88…" at bounding box center [328, 174] width 371 height 33
click at [31, 233] on span "Personal" at bounding box center [30, 232] width 15 height 5
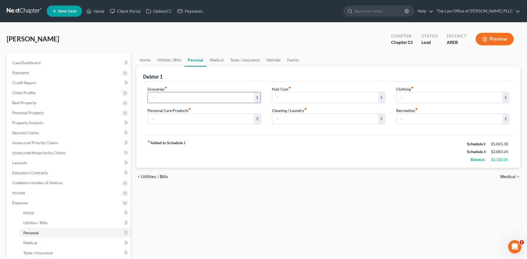
click at [168, 98] on input "text" at bounding box center [201, 97] width 106 height 11
type input "200"
type input "8"
click at [312, 94] on input "text" at bounding box center [325, 97] width 106 height 11
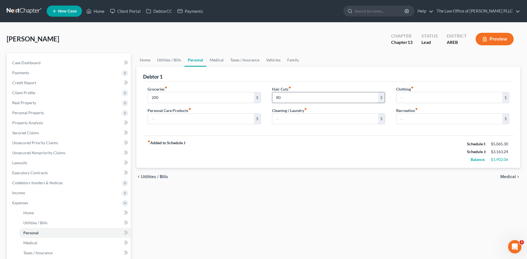
type input "80"
click at [418, 98] on input "text" at bounding box center [450, 97] width 106 height 11
type input "150"
click at [185, 122] on input "text" at bounding box center [201, 119] width 106 height 11
type input "100"
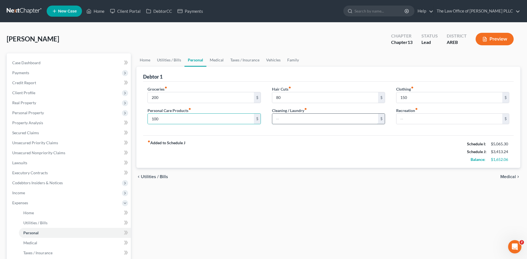
click at [297, 121] on input "text" at bounding box center [325, 119] width 106 height 11
type input "50"
click at [415, 121] on input "text" at bounding box center [450, 119] width 106 height 11
click at [415, 120] on input "text" at bounding box center [450, 119] width 106 height 11
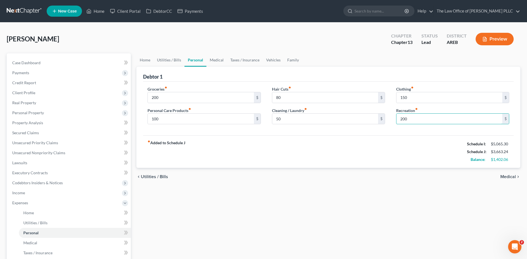
type input "200"
click at [264, 194] on div "Home Utilities / Bills Personal Medical Taxes / Insurance Vehicles Family Debto…" at bounding box center [329, 213] width 390 height 321
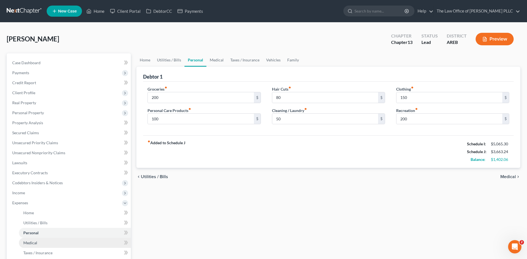
click at [28, 242] on span "Medical" at bounding box center [30, 242] width 14 height 5
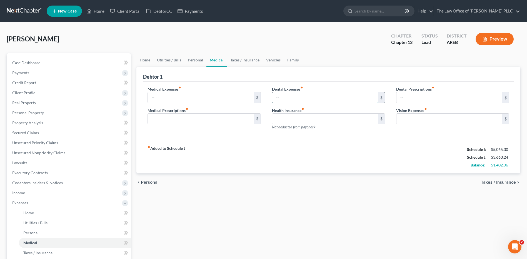
click at [283, 98] on input "text" at bounding box center [325, 97] width 106 height 11
click at [195, 98] on input "text" at bounding box center [201, 97] width 106 height 11
click at [192, 117] on input "text" at bounding box center [201, 119] width 106 height 11
type input "45"
click at [296, 122] on input "text" at bounding box center [325, 119] width 106 height 11
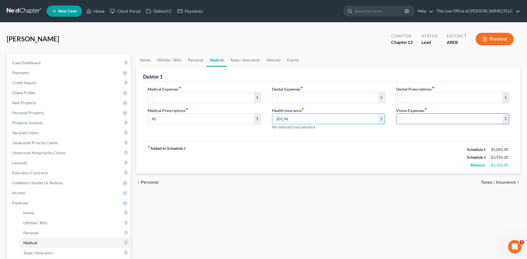
type input "201.96"
click at [406, 119] on input "text" at bounding box center [450, 119] width 106 height 11
click at [405, 121] on input "text" at bounding box center [450, 119] width 106 height 11
type input "5.50"
click at [418, 143] on div "fiber_manual_record Added to Schedule J Schedule I: $5,065.30 Schedule J: $3,91…" at bounding box center [328, 157] width 371 height 33
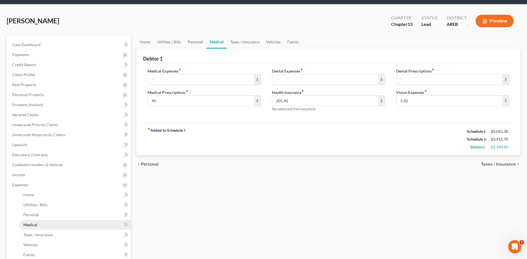
scroll to position [28, 0]
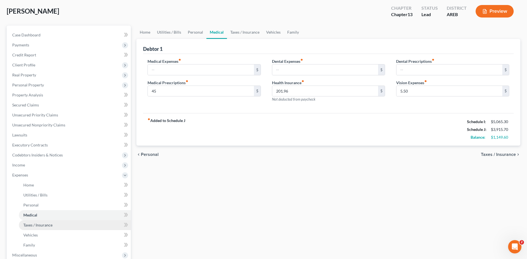
click at [43, 224] on span "Taxes / Insurance" at bounding box center [37, 225] width 29 height 5
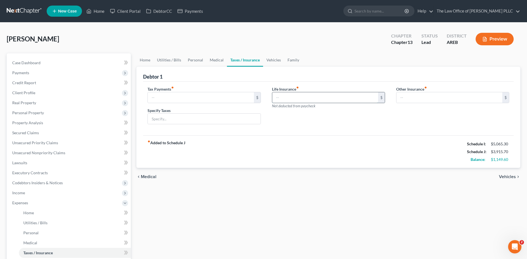
click at [285, 98] on input "text" at bounding box center [325, 97] width 106 height 11
click at [284, 96] on input "text" at bounding box center [325, 97] width 106 height 11
type input "60"
click at [162, 99] on input "text" at bounding box center [201, 97] width 106 height 11
type input "320"
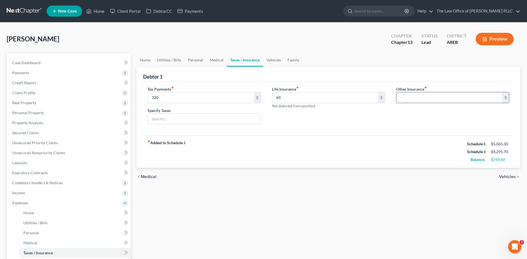
click at [424, 94] on input "text" at bounding box center [450, 97] width 106 height 11
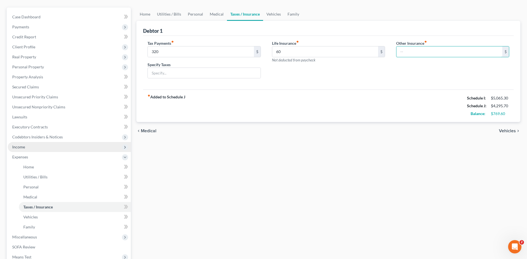
scroll to position [56, 0]
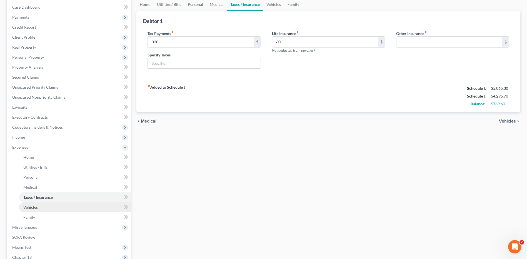
click at [41, 207] on link "Vehicles" at bounding box center [75, 207] width 112 height 10
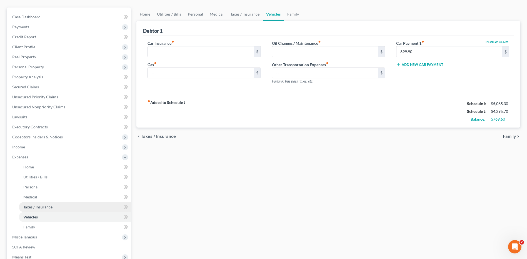
scroll to position [56, 0]
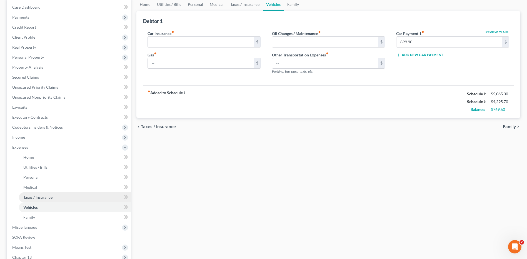
click at [49, 196] on span "Taxes / Insurance" at bounding box center [37, 197] width 29 height 5
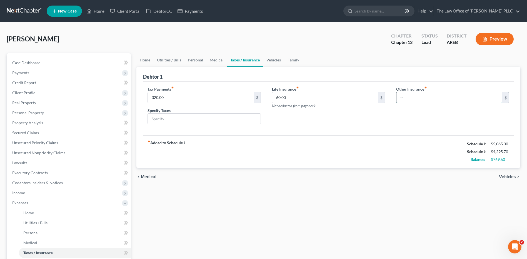
click at [407, 95] on input "text" at bounding box center [450, 97] width 106 height 11
type input "95.00"
click at [336, 197] on div "Home Utilities / Bills Personal Medical Taxes / Insurance Vehicles Family Debto…" at bounding box center [329, 213] width 390 height 321
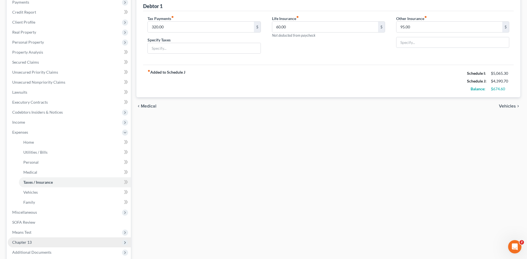
scroll to position [83, 0]
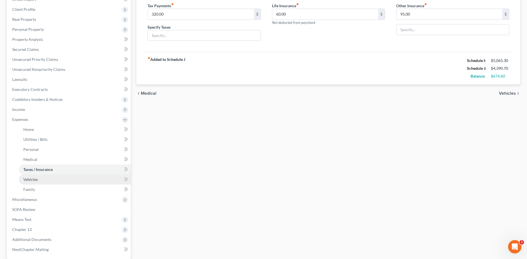
click at [30, 181] on span "Vehicles" at bounding box center [30, 179] width 14 height 5
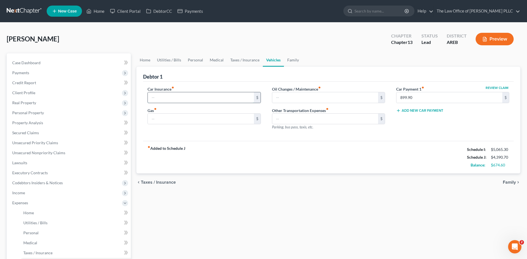
click at [171, 97] on input "text" at bounding box center [201, 97] width 106 height 11
type input "230"
click at [300, 99] on input "text" at bounding box center [325, 97] width 106 height 11
type input "90"
click at [362, 76] on div "Debtor 1" at bounding box center [328, 74] width 371 height 15
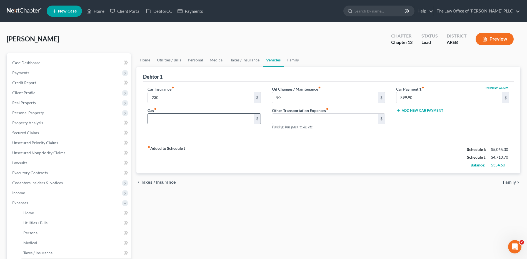
click at [165, 120] on input "text" at bounding box center [201, 119] width 106 height 11
type input "500"
click at [292, 120] on input "text" at bounding box center [325, 119] width 106 height 11
click at [272, 126] on div "Oil Changes / Maintenance fiber_manual_record 90 $ Other Transportation Expense…" at bounding box center [329, 110] width 124 height 48
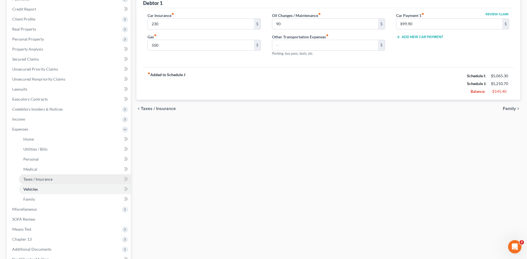
scroll to position [83, 0]
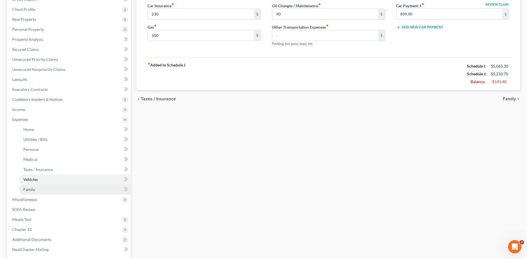
click at [27, 187] on span "Family" at bounding box center [29, 189] width 12 height 5
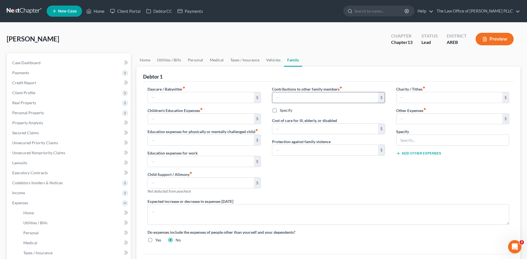
click at [279, 98] on input "text" at bounding box center [325, 97] width 106 height 11
type input "200"
click at [416, 96] on input "text" at bounding box center [450, 97] width 106 height 11
type input "100"
click at [280, 111] on label "Specify" at bounding box center [286, 111] width 13 height 6
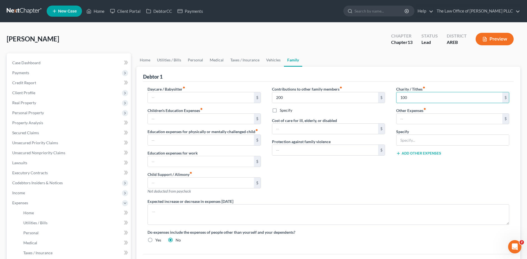
click at [282, 111] on input "Specify" at bounding box center [284, 110] width 4 height 4
checkbox input "true"
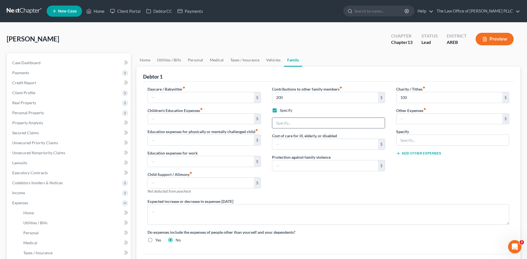
drag, startPoint x: 286, startPoint y: 123, endPoint x: 293, endPoint y: 122, distance: 7.4
click at [286, 123] on input "text" at bounding box center [328, 123] width 113 height 11
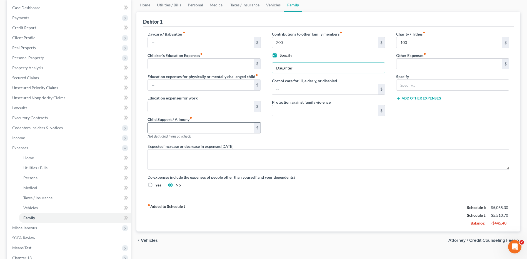
scroll to position [56, 0]
type input "Daughter"
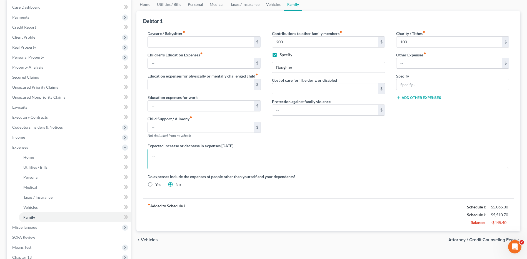
click at [167, 157] on textarea at bounding box center [329, 159] width 362 height 21
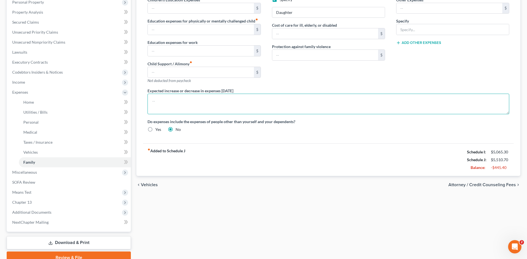
scroll to position [111, 0]
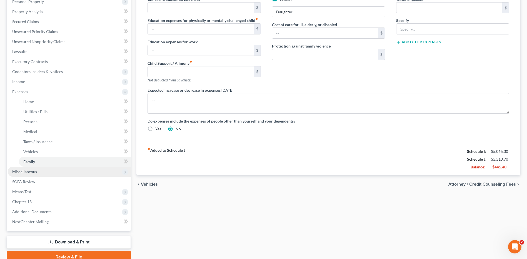
click at [32, 172] on span "Miscellaneous" at bounding box center [24, 171] width 25 height 5
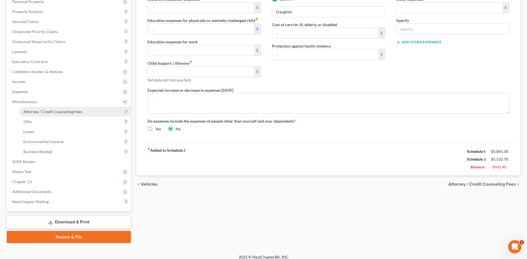
click at [49, 114] on link "Attorney / Credit Counseling Fees" at bounding box center [75, 112] width 112 height 10
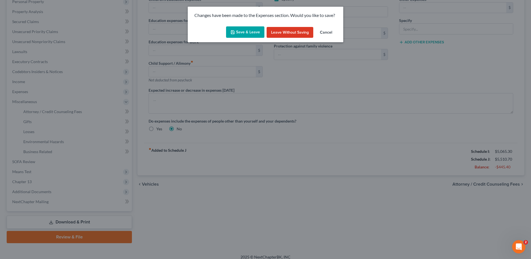
click at [248, 32] on button "Save & Leave" at bounding box center [245, 32] width 38 height 12
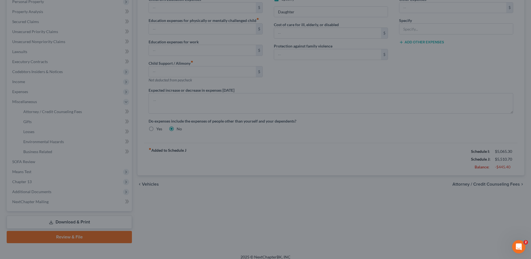
type input "200.00"
type input "100.00"
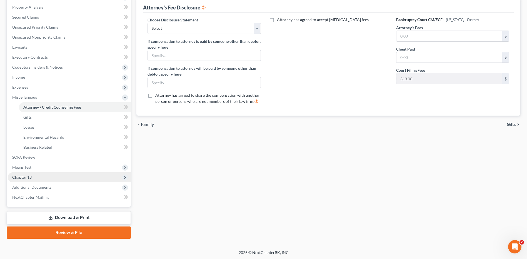
scroll to position [116, 0]
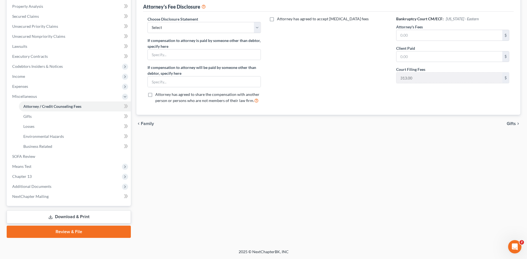
click at [277, 198] on div "Attorney / Credit Counseling Fees Gifts Losses Environmental Hazards Business R…" at bounding box center [329, 87] width 390 height 301
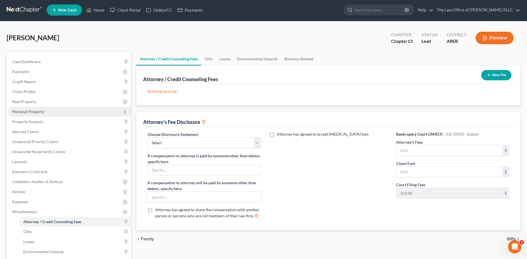
scroll to position [0, 0]
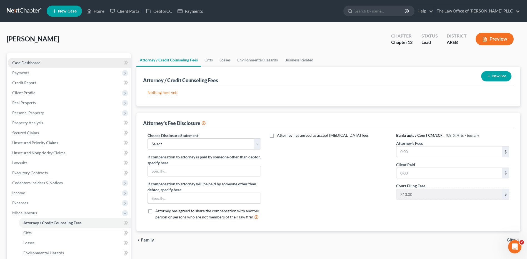
click at [29, 63] on span "Case Dashboard" at bounding box center [26, 62] width 28 height 5
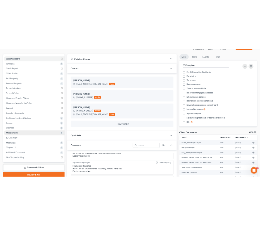
scroll to position [83, 0]
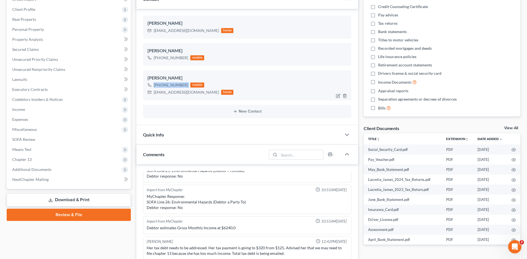
drag, startPoint x: 187, startPoint y: 84, endPoint x: 154, endPoint y: 87, distance: 33.2
click at [154, 87] on div "+1 (870) 377-0644 mobile" at bounding box center [191, 84] width 86 height 7
drag, startPoint x: 157, startPoint y: 87, endPoint x: 160, endPoint y: 87, distance: 3.3
copy div "+1 (870) 377-0644"
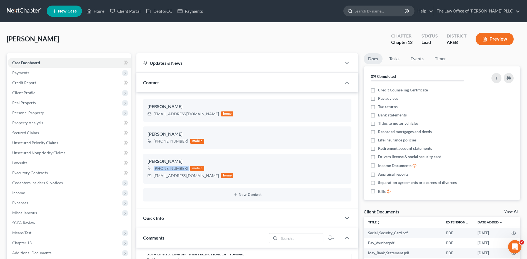
click at [370, 10] on input "search" at bounding box center [380, 11] width 51 height 10
type input "[PERSON_NAME]"
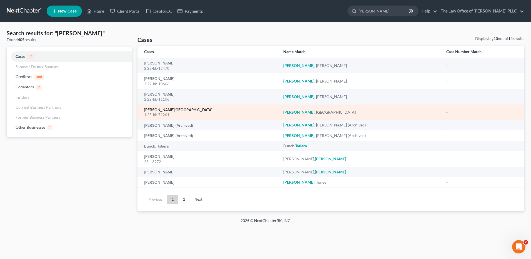
click at [167, 112] on link "[PERSON_NAME][GEOGRAPHIC_DATA]" at bounding box center [178, 110] width 68 height 4
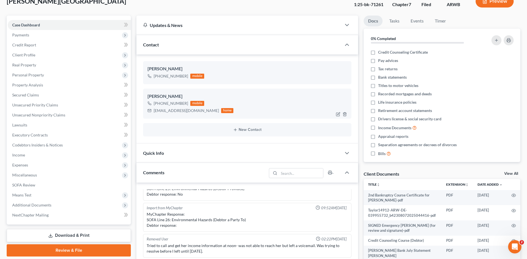
scroll to position [111, 0]
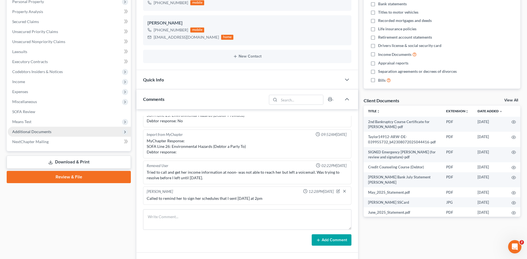
click at [35, 130] on span "Additional Documents" at bounding box center [31, 131] width 39 height 5
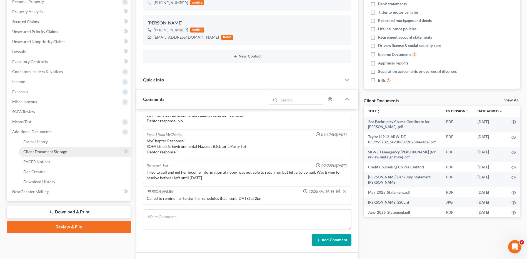
click at [55, 154] on link "Client Document Storage" at bounding box center [75, 152] width 112 height 10
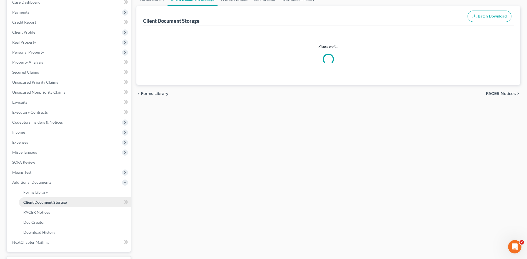
select select "0"
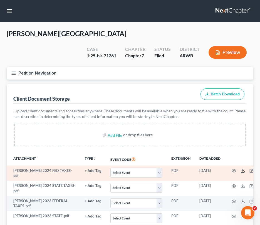
click at [240, 168] on icon at bounding box center [242, 170] width 4 height 4
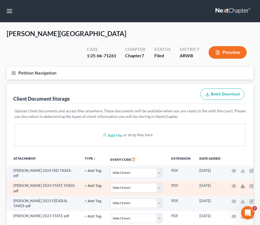
click at [240, 184] on icon at bounding box center [242, 186] width 4 height 4
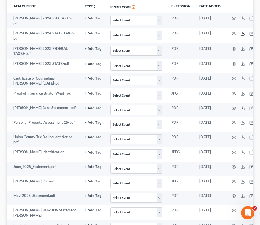
scroll to position [167, 0]
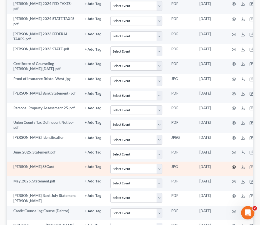
click at [232, 165] on icon "button" at bounding box center [234, 167] width 4 height 4
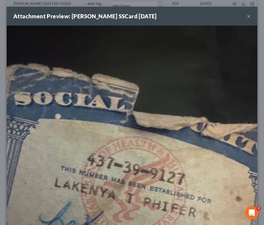
drag, startPoint x: 130, startPoint y: 57, endPoint x: 122, endPoint y: 48, distance: 11.8
click at [122, 48] on img at bounding box center [132, 193] width 251 height 334
click at [233, 29] on img at bounding box center [132, 193] width 251 height 334
click at [247, 16] on button "×" at bounding box center [249, 16] width 4 height 7
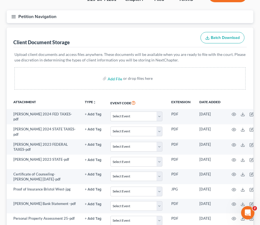
scroll to position [53, 0]
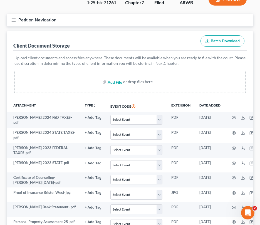
click at [112, 77] on input "file" at bounding box center [114, 82] width 13 height 10
type input "C:\fakepath\Lakenya T. Phifer Riley Taylor Social Security Card.pdf"
select select "0"
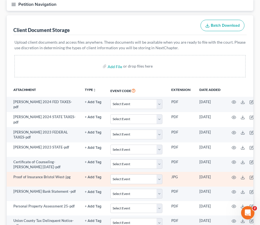
scroll to position [81, 0]
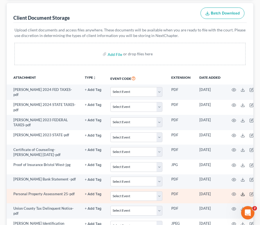
click at [240, 192] on icon at bounding box center [242, 194] width 4 height 4
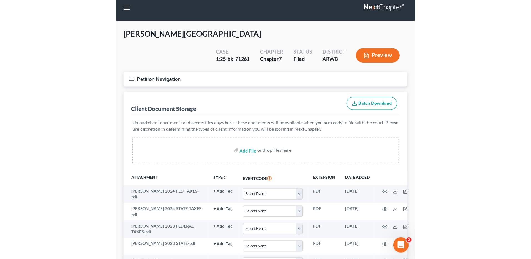
scroll to position [0, 0]
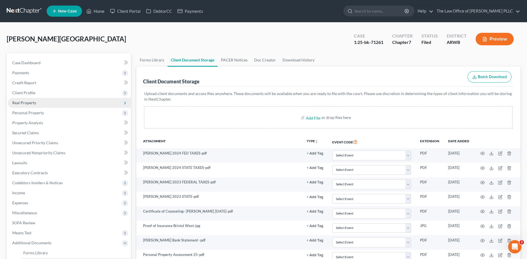
click at [35, 101] on span "Real Property" at bounding box center [24, 102] width 24 height 5
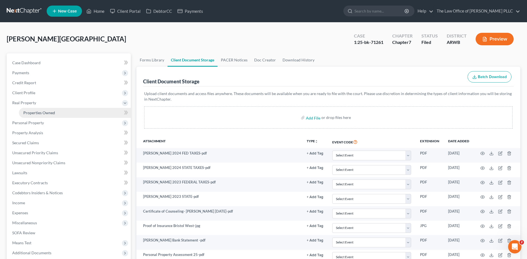
click at [36, 111] on span "Properties Owned" at bounding box center [39, 112] width 32 height 5
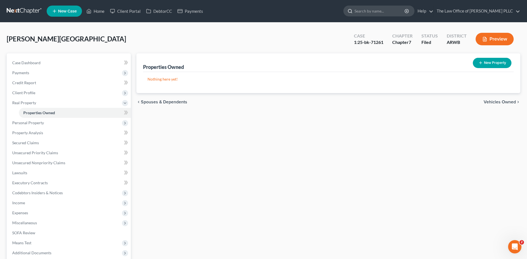
click at [368, 11] on input "search" at bounding box center [380, 11] width 51 height 10
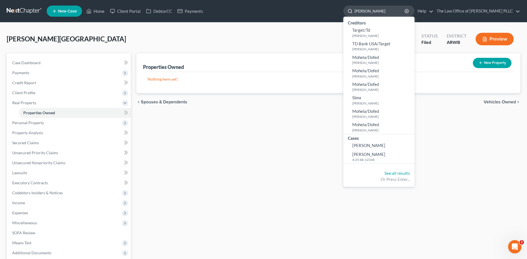
type input "tamara gant"
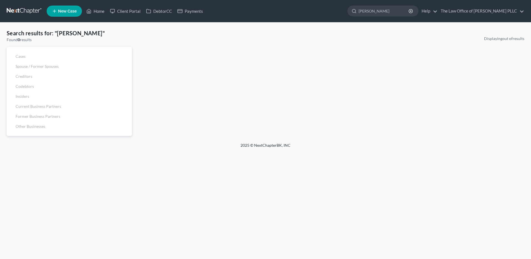
click at [232, 37] on div "Displaying out of results" at bounding box center [331, 39] width 387 height 6
drag, startPoint x: 385, startPoint y: 9, endPoint x: 361, endPoint y: 12, distance: 24.6
click at [361, 12] on input "[PERSON_NAME]" at bounding box center [384, 11] width 51 height 10
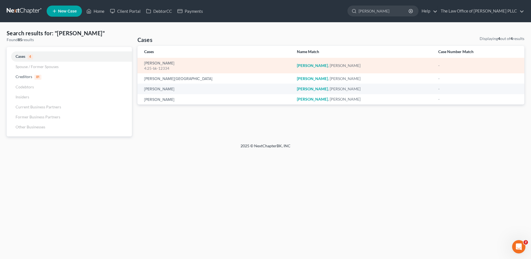
type input "[PERSON_NAME]"
click at [161, 69] on div "4:25-bk-12334" at bounding box center [216, 68] width 144 height 5
click at [157, 64] on link "[PERSON_NAME]" at bounding box center [159, 63] width 30 height 4
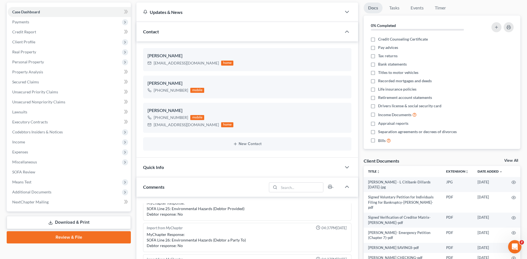
scroll to position [56, 0]
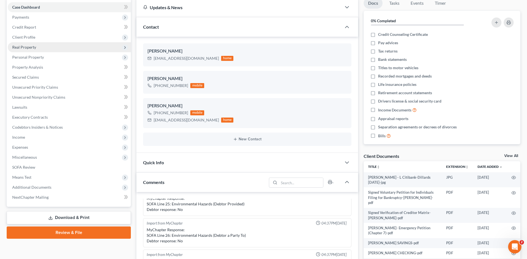
click at [30, 49] on span "Real Property" at bounding box center [24, 47] width 24 height 5
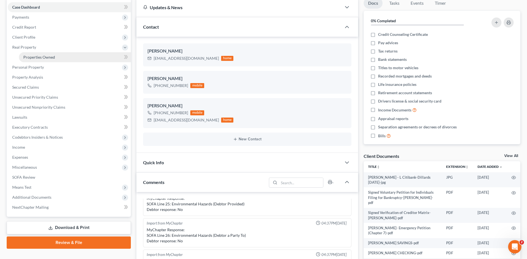
click at [38, 56] on span "Properties Owned" at bounding box center [39, 57] width 32 height 5
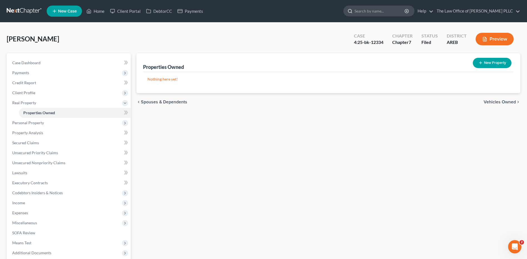
click at [372, 13] on input "search" at bounding box center [380, 11] width 51 height 10
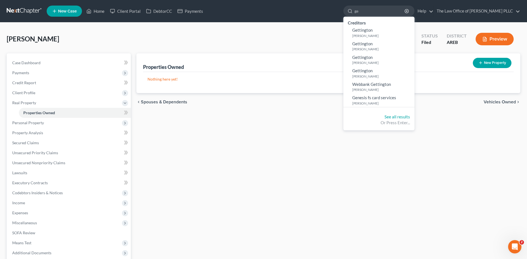
type input "g"
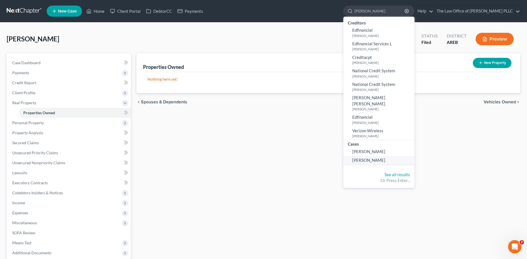
type input "Gamm"
click at [362, 158] on span "[PERSON_NAME]" at bounding box center [368, 160] width 33 height 5
select select "6"
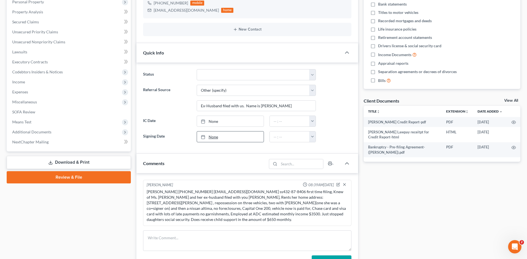
scroll to position [111, 0]
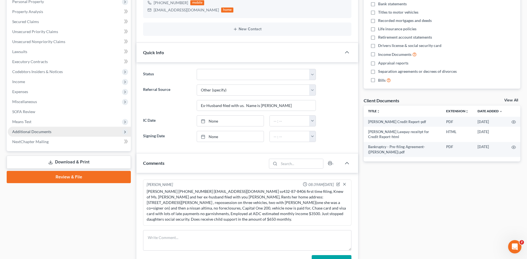
click at [38, 133] on span "Additional Documents" at bounding box center [31, 131] width 39 height 5
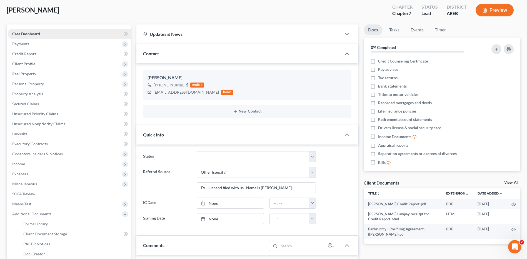
scroll to position [0, 0]
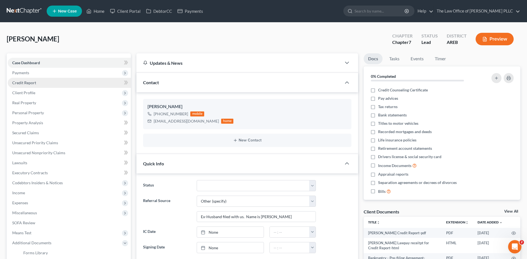
click at [31, 83] on span "Credit Report" at bounding box center [24, 82] width 24 height 5
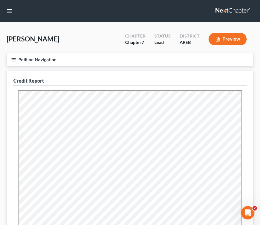
click at [178, 13] on nav "Home New Case Client Portal DebtorCC Payments The Law Office of Furonda Brasfie…" at bounding box center [130, 11] width 260 height 22
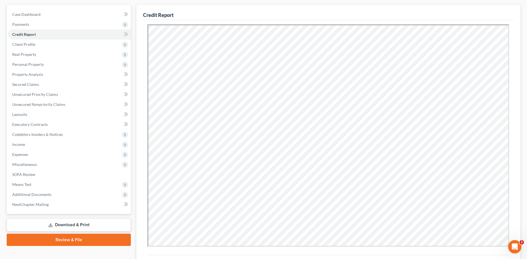
scroll to position [83, 0]
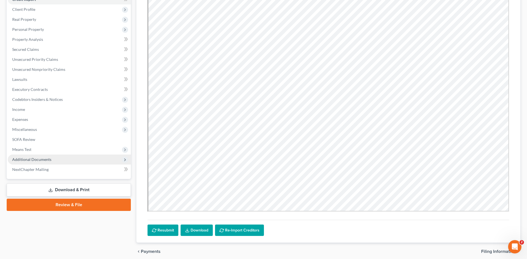
click at [29, 162] on span "Additional Documents" at bounding box center [69, 160] width 123 height 10
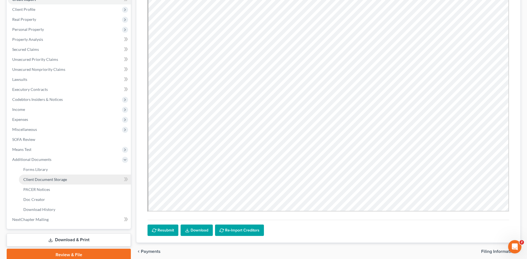
click at [41, 182] on span "Client Document Storage" at bounding box center [45, 179] width 44 height 5
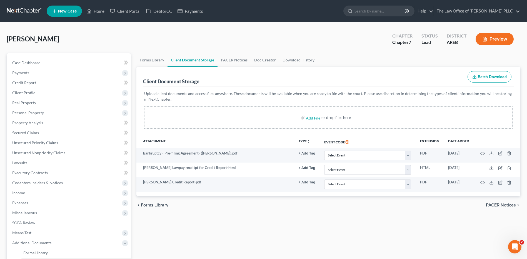
click at [64, 12] on span "New Case" at bounding box center [67, 11] width 19 height 4
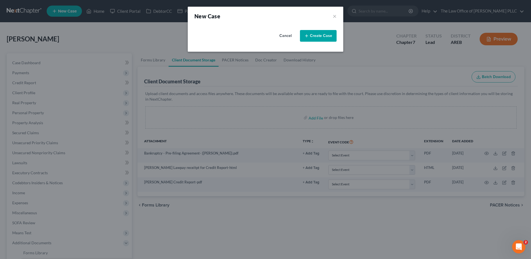
select select "6"
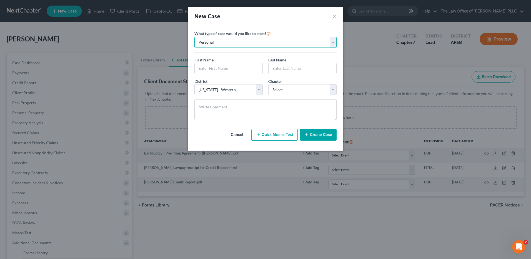
click at [220, 43] on select "Personal Business" at bounding box center [266, 42] width 142 height 11
drag, startPoint x: 208, startPoint y: 101, endPoint x: 211, endPoint y: 104, distance: 3.7
click at [208, 102] on textarea at bounding box center [266, 110] width 142 height 21
paste textarea "Brandi Kemp 501-952-8437 kempb0287@gmail.com own your home outright no payments…"
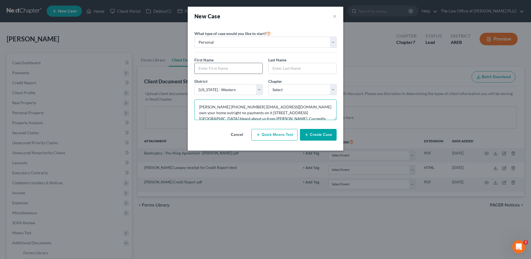
type textarea "Brandi Kemp 501-952-8437 kempb0287@gmail.com own your home outright no payments…"
click at [227, 70] on input "text" at bounding box center [229, 68] width 68 height 11
click at [315, 82] on div "Chapter * Select 7 11 12 13" at bounding box center [303, 86] width 74 height 17
click at [209, 66] on input "text" at bounding box center [229, 68] width 68 height 11
type input "Brandi"
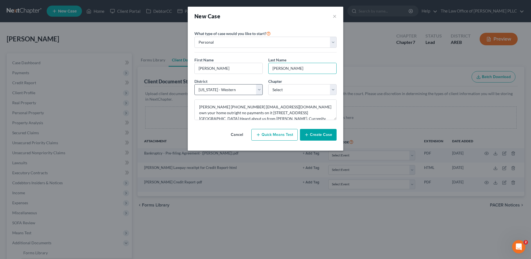
type input "Kemp"
click at [246, 91] on select "Select Alabama - Middle Alabama - Northern Alabama - Southern Alaska Arizona Ar…" at bounding box center [229, 89] width 68 height 11
select select "5"
click at [195, 84] on select "Select Alabama - Middle Alabama - Northern Alabama - Southern Alaska Arizona Ar…" at bounding box center [229, 89] width 68 height 11
click at [284, 92] on select "Select 7 11 12 13" at bounding box center [303, 89] width 68 height 11
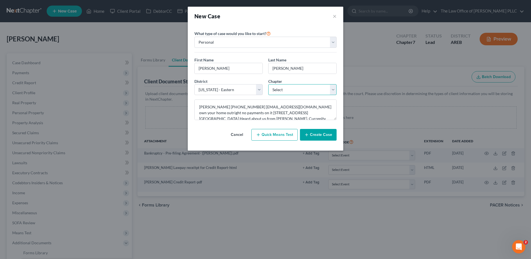
select select "0"
click at [269, 84] on select "Select 7 11 12 13" at bounding box center [303, 89] width 68 height 11
click at [318, 137] on button "Create Case" at bounding box center [318, 135] width 37 height 12
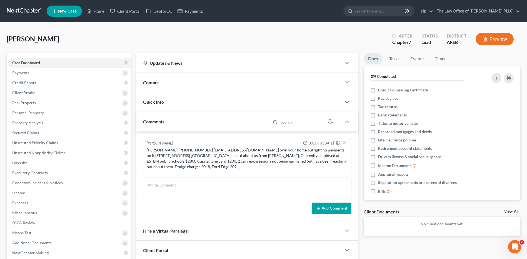
click at [159, 105] on span "Quick Info" at bounding box center [153, 101] width 21 height 5
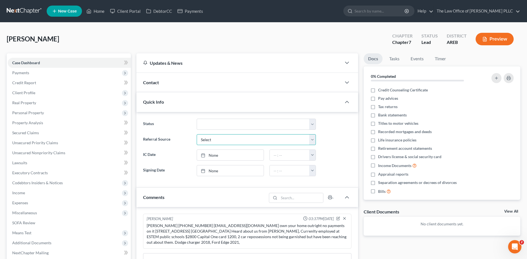
click at [218, 142] on select "Select Word Of Mouth Previous Clients Direct Mail Website Google Search Modern …" at bounding box center [256, 139] width 119 height 11
select select "1"
click at [197, 134] on select "Select Word Of Mouth Previous Clients Direct Mail Website Google Search Modern …" at bounding box center [256, 139] width 119 height 11
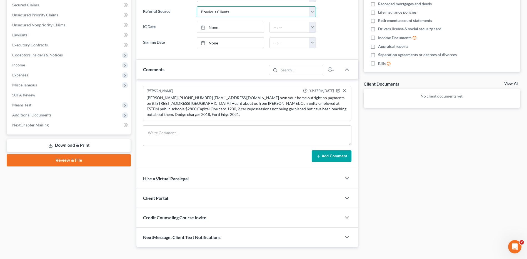
scroll to position [137, 0]
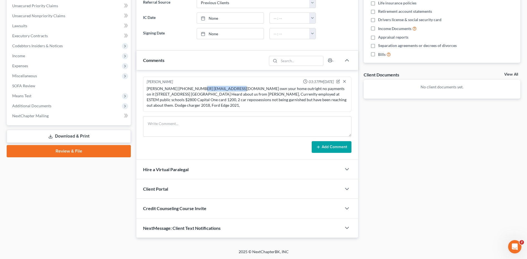
drag, startPoint x: 196, startPoint y: 90, endPoint x: 236, endPoint y: 89, distance: 40.3
click at [236, 89] on div "Brandi Kemp 501-952-8437 kempb0287@gmail.com own your home outright no payments…" at bounding box center [247, 97] width 201 height 22
copy div "kempb0287@gmail.com"
click at [167, 190] on span "Client Portal" at bounding box center [155, 188] width 25 height 5
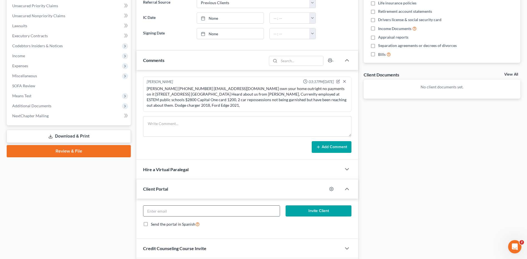
click at [163, 211] on input "email" at bounding box center [211, 211] width 136 height 11
paste input "kempb0287@gmail.com"
type input "kempb0287@gmail.com"
drag, startPoint x: 146, startPoint y: 223, endPoint x: 142, endPoint y: 232, distance: 9.3
click at [141, 234] on div "kempb0287@gmail.com Invite Client Send the portal in Spanish" at bounding box center [247, 219] width 222 height 40
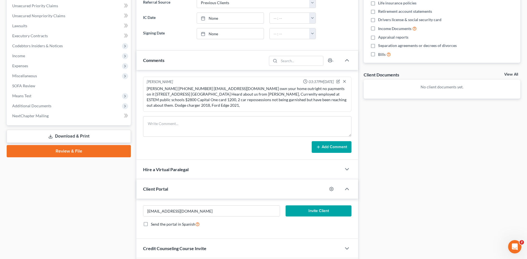
click at [326, 211] on button "Invite Client" at bounding box center [319, 210] width 66 height 11
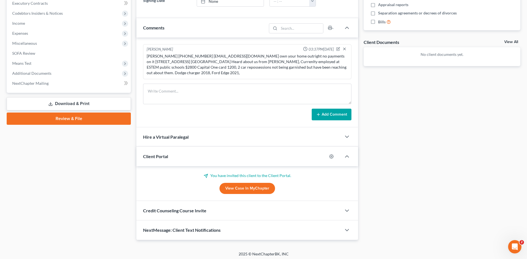
scroll to position [172, 0]
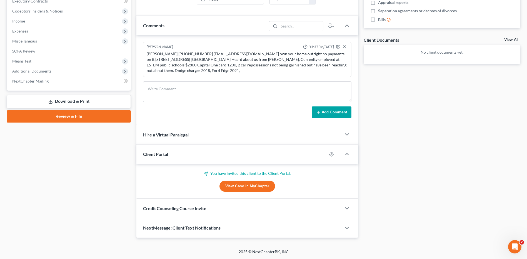
click at [189, 209] on span "Credit Counseling Course Invite" at bounding box center [174, 208] width 63 height 5
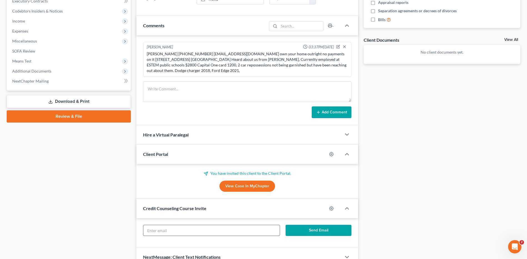
click at [177, 234] on input "text" at bounding box center [211, 230] width 136 height 11
paste input "kempb0287@gmail.com"
type input "kempb0287@gmail.com"
click at [408, 206] on div "Docs Tasks Events Timer 0% Completed Nothing here yet! Credit Counseling Certif…" at bounding box center [442, 75] width 162 height 386
click at [320, 233] on button "Send Email" at bounding box center [319, 230] width 66 height 11
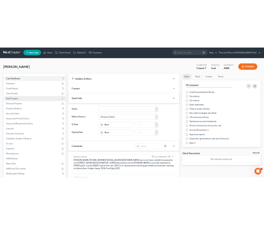
scroll to position [0, 0]
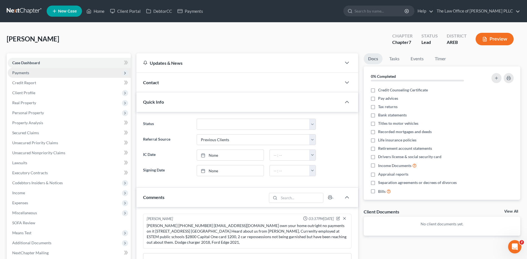
click at [26, 73] on span "Payments" at bounding box center [20, 72] width 17 height 5
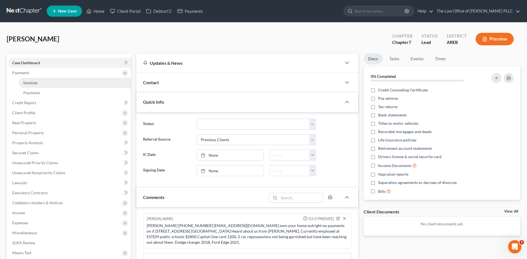
click at [40, 84] on link "Invoices" at bounding box center [75, 83] width 112 height 10
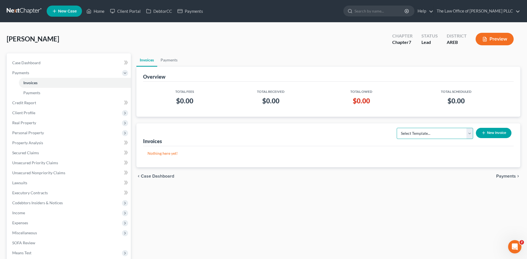
click at [468, 136] on select "Select Template... Credit Report Fee Chapter 7 Filing and Processing Fee Chapte…" at bounding box center [435, 133] width 76 height 11
select select "0"
click at [398, 128] on select "Select Template... Credit Report Fee Chapter 7 Filing and Processing Fee Chapte…" at bounding box center [435, 133] width 76 height 11
click at [488, 133] on button "New Invoice" at bounding box center [494, 133] width 36 height 10
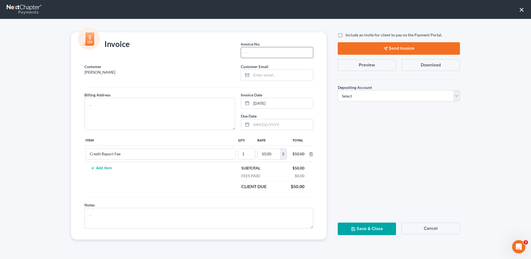
click at [255, 53] on input "text" at bounding box center [277, 52] width 72 height 11
type input "25-08-15-3"
click at [95, 102] on textarea at bounding box center [160, 114] width 151 height 32
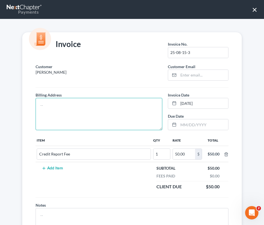
click at [41, 99] on textarea at bounding box center [99, 114] width 127 height 32
paste textarea "6610 West HillCrest Rd"
click at [82, 104] on textarea "6610 West Hillcrest Rd" at bounding box center [99, 114] width 127 height 32
click at [41, 107] on textarea "6610 West Hillcrest Rd North Little Rock, AR 72118" at bounding box center [99, 114] width 127 height 32
type textarea "6610 West Hillcrest Rd North Little Rock, AR 72118"
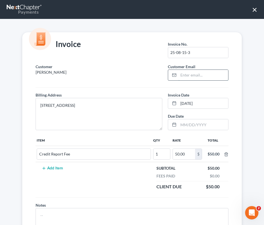
click at [180, 76] on input "email" at bounding box center [203, 75] width 50 height 11
drag, startPoint x: 178, startPoint y: 74, endPoint x: 272, endPoint y: 76, distance: 93.4
click at [264, 76] on html "Home New Case Client Portal DebtorCC Payments The Law Office of Furonda Brasfie…" at bounding box center [132, 112] width 264 height 225
type input "i"
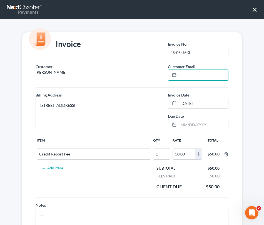
scroll to position [0, 0]
paste input "6610 West HillCrest Rd"
type input "6"
type input "kempb0287@gmail.com"
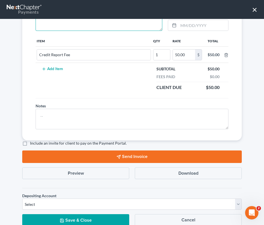
scroll to position [119, 0]
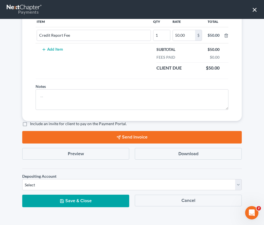
click at [30, 123] on label "Include an invite for client to pay on the Payment Portal." at bounding box center [78, 124] width 97 height 6
click at [32, 123] on input "Include an invite for client to pay on the Payment Portal." at bounding box center [34, 123] width 4 height 4
checkbox input "true"
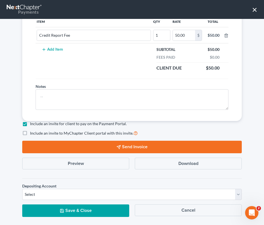
click at [30, 131] on label "Include an invite to MyChapter Client portal with this invite." at bounding box center [84, 133] width 108 height 6
click at [32, 131] on input "Include an invite to MyChapter Client portal with this invite." at bounding box center [34, 132] width 4 height 4
checkbox input "true"
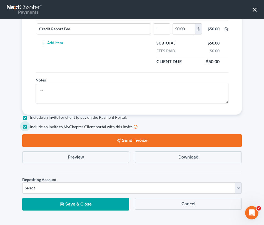
scroll to position [128, 0]
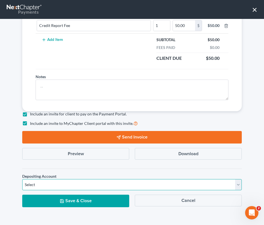
click at [37, 182] on select "Select Operation Trust" at bounding box center [132, 184] width 220 height 11
select select "0"
click at [22, 179] on select "Select Operation Trust" at bounding box center [132, 184] width 220 height 11
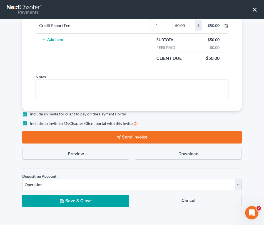
click at [120, 138] on button "Send Invoice" at bounding box center [132, 137] width 220 height 13
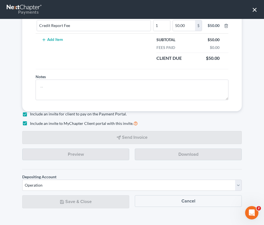
scroll to position [109, 0]
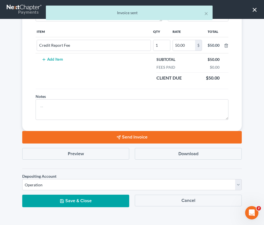
click at [85, 203] on button "Save & Close" at bounding box center [75, 201] width 107 height 13
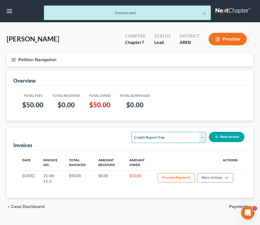
click at [199, 135] on select "Select Template... Credit Report Fee Chapter 7 Filing and Processing Fee Chapte…" at bounding box center [168, 137] width 75 height 11
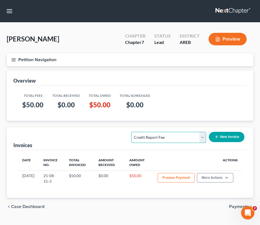
select select "1"
click at [132, 132] on select "Select Template... Credit Report Fee Chapter 7 Filing and Processing Fee Chapte…" at bounding box center [168, 137] width 75 height 11
click at [226, 137] on button "New Invoice" at bounding box center [227, 137] width 36 height 10
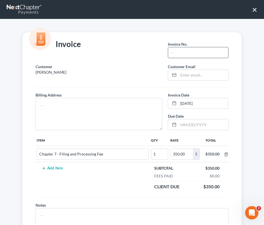
click at [179, 54] on input "text" at bounding box center [198, 52] width 60 height 11
type input "25-08-15-3"
type input "kempb0287@gmail.com"
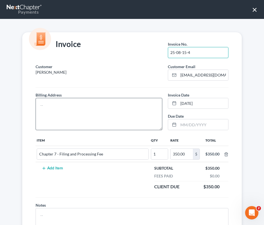
type input "25-08-15-4"
click at [44, 104] on textarea at bounding box center [99, 114] width 127 height 32
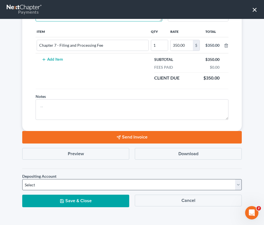
type textarea "6610 West Hillcrest Rd North Little Rock, AR 72118"
click at [75, 183] on select "Select Operation Trust" at bounding box center [132, 184] width 220 height 11
select select "0"
click at [22, 179] on select "Select Operation Trust" at bounding box center [132, 184] width 220 height 11
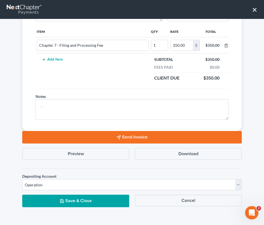
click at [118, 136] on polygon "button" at bounding box center [119, 138] width 4 height 4
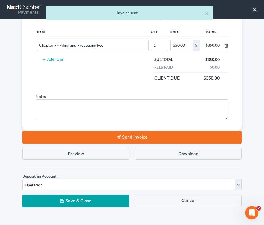
click at [102, 201] on button "Save & Close" at bounding box center [75, 201] width 107 height 13
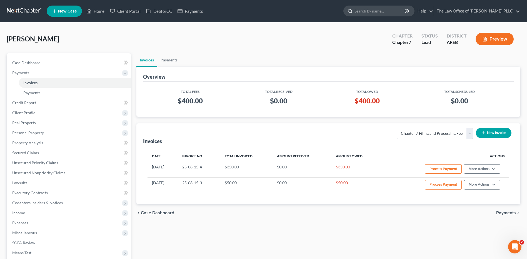
click at [382, 12] on input "search" at bounding box center [380, 11] width 51 height 10
click at [409, 11] on icon "button" at bounding box center [407, 11] width 4 height 4
click at [406, 11] on icon "button" at bounding box center [407, 11] width 4 height 4
click at [373, 15] on input "search" at bounding box center [380, 11] width 51 height 10
click at [96, 9] on link "Home" at bounding box center [96, 11] width 24 height 10
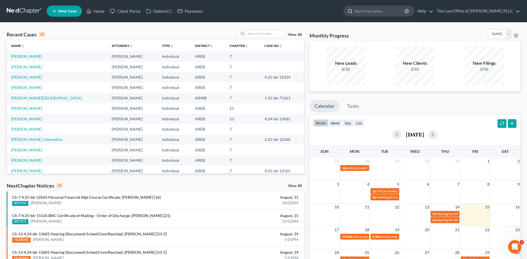
click at [365, 12] on input "search" at bounding box center [380, 11] width 51 height 10
type input "Block"
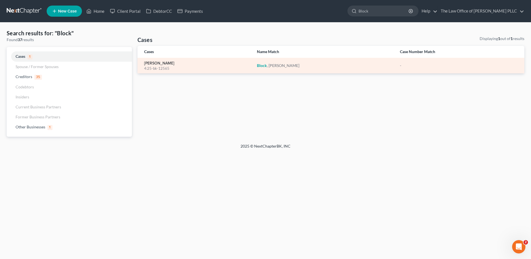
click at [161, 62] on link "[PERSON_NAME]" at bounding box center [159, 63] width 30 height 4
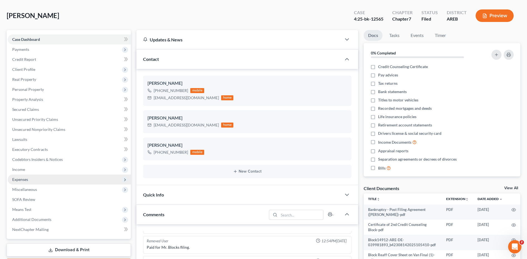
scroll to position [56, 0]
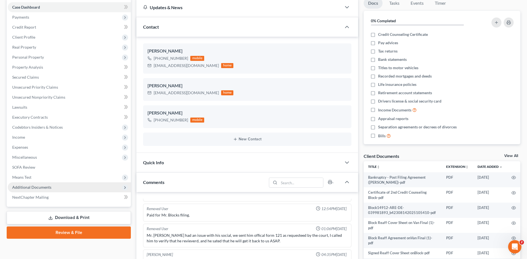
click at [34, 188] on span "Additional Documents" at bounding box center [31, 187] width 39 height 5
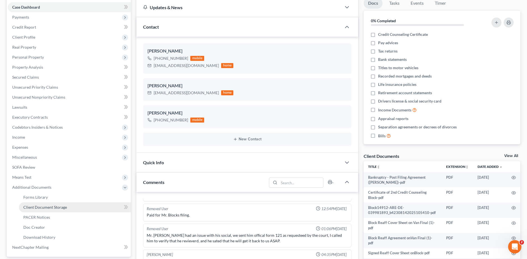
click at [44, 209] on span "Client Document Storage" at bounding box center [45, 207] width 44 height 5
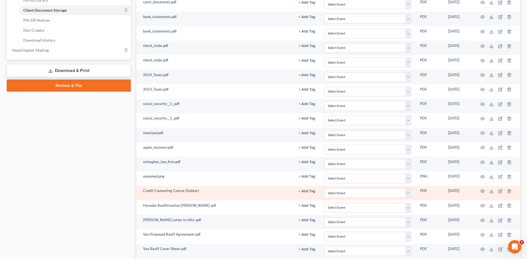
scroll to position [278, 0]
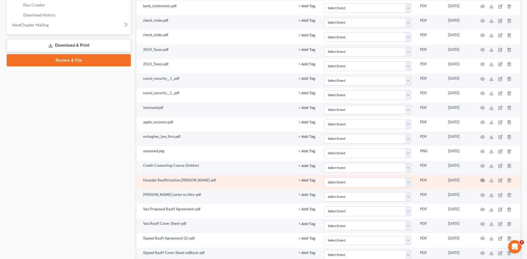
click at [484, 181] on icon "button" at bounding box center [483, 180] width 4 height 4
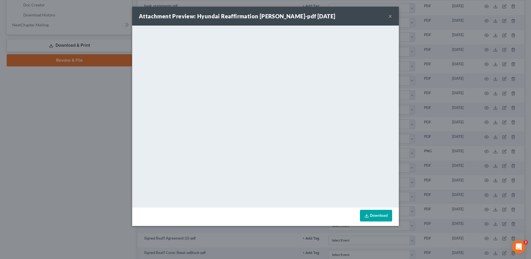
click at [391, 15] on button "×" at bounding box center [391, 16] width 4 height 7
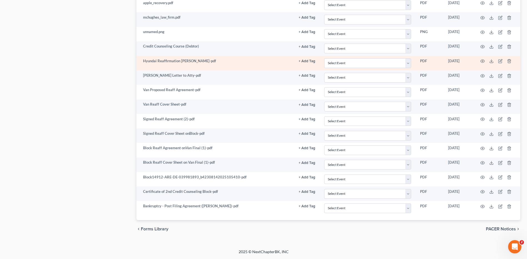
scroll to position [369, 0]
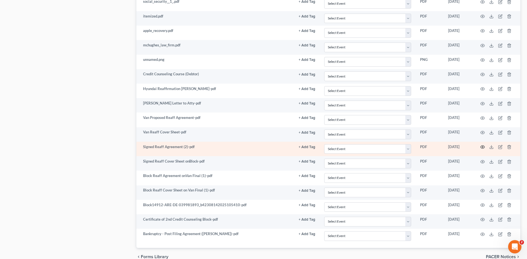
click at [483, 146] on circle "button" at bounding box center [482, 146] width 1 height 1
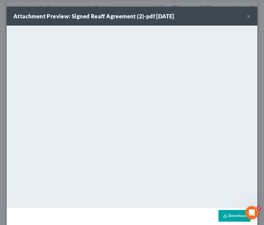
click at [247, 17] on div "Attachment Preview: Signed Reaff Agreement (2)-pdf 08/11/2025 ×" at bounding box center [132, 16] width 251 height 19
click at [247, 16] on button "×" at bounding box center [249, 16] width 4 height 7
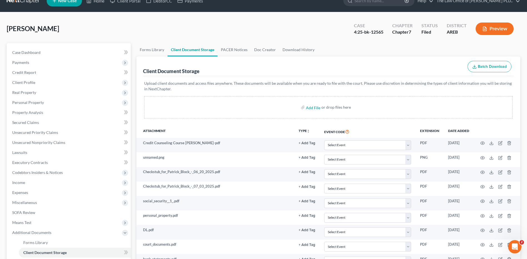
scroll to position [0, 0]
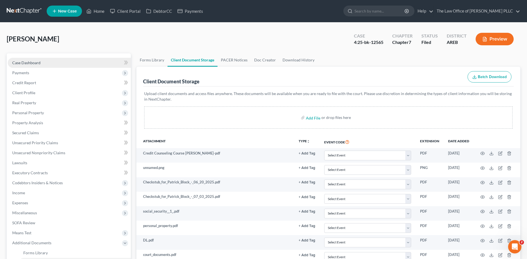
drag, startPoint x: 18, startPoint y: 64, endPoint x: 37, endPoint y: 59, distance: 19.4
click at [18, 64] on span "Case Dashboard" at bounding box center [26, 62] width 28 height 5
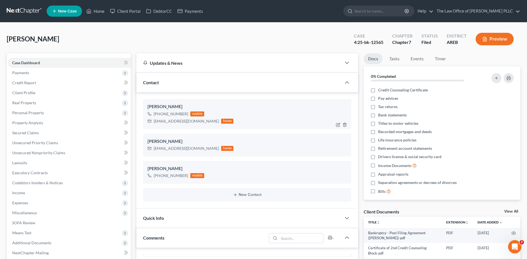
scroll to position [634, 0]
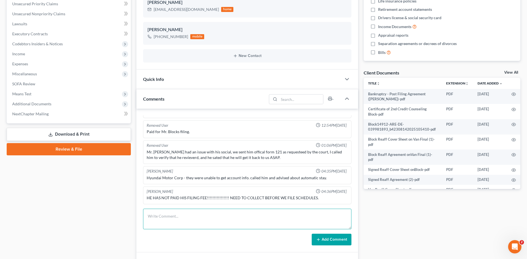
click at [255, 215] on textarea at bounding box center [247, 219] width 208 height 21
type textarea "Filing fee has been paid"
click at [326, 238] on button "Add Comment" at bounding box center [332, 240] width 40 height 12
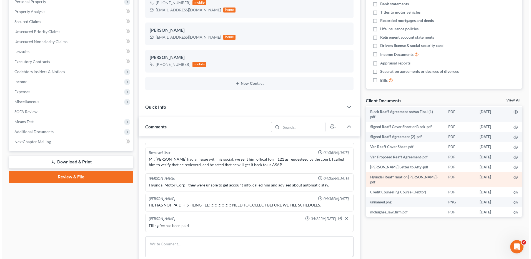
scroll to position [83, 0]
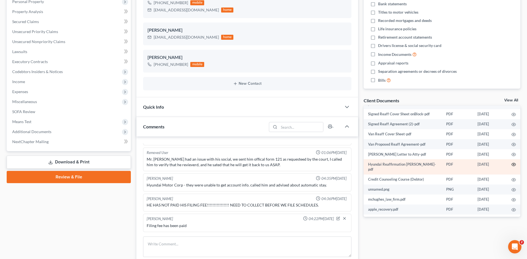
click at [512, 164] on icon "button" at bounding box center [514, 164] width 4 height 4
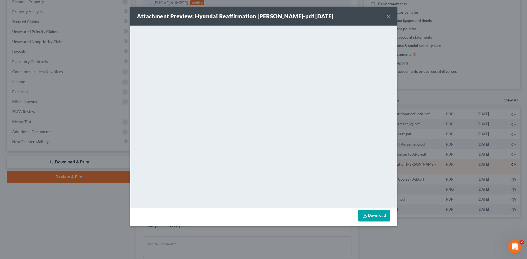
scroll to position [402, 0]
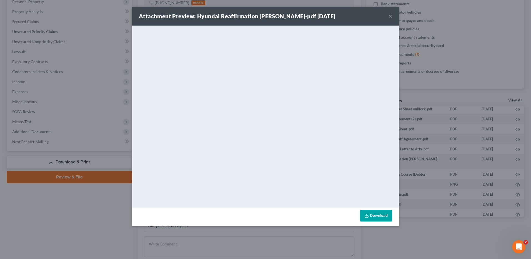
click at [390, 17] on button "×" at bounding box center [391, 16] width 4 height 7
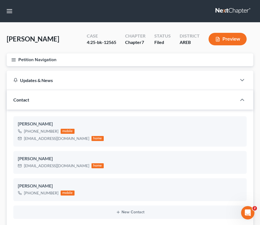
scroll to position [611, 0]
click at [83, 11] on nav "Home New Case Client Portal DebtorCC Payments The Law Office of Furonda Brasfie…" at bounding box center [130, 11] width 260 height 22
click at [132, 2] on nav "Home New Case Client Portal DebtorCC Payments The Law Office of Furonda Brasfie…" at bounding box center [130, 11] width 260 height 22
